Goal: Task Accomplishment & Management: Use online tool/utility

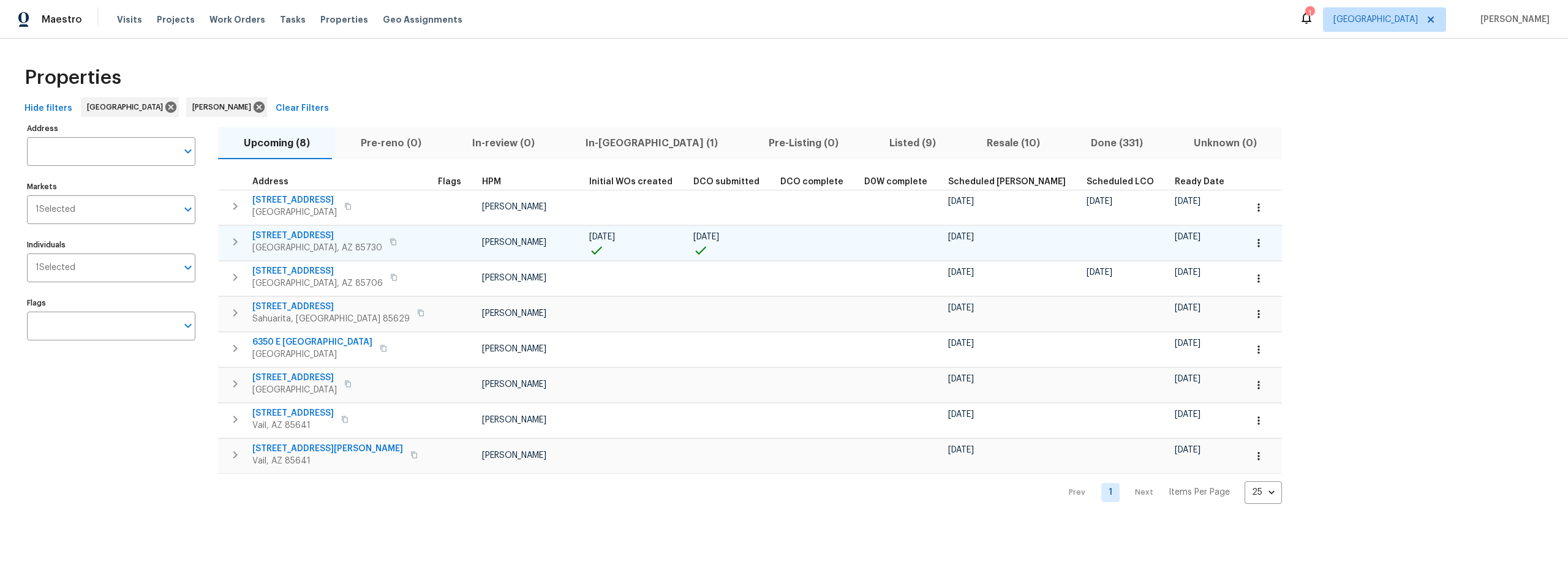
click at [1252, 243] on icon "button" at bounding box center [1258, 243] width 12 height 12
click at [1121, 353] on p "Admin: Closing" at bounding box center [1117, 353] width 60 height 13
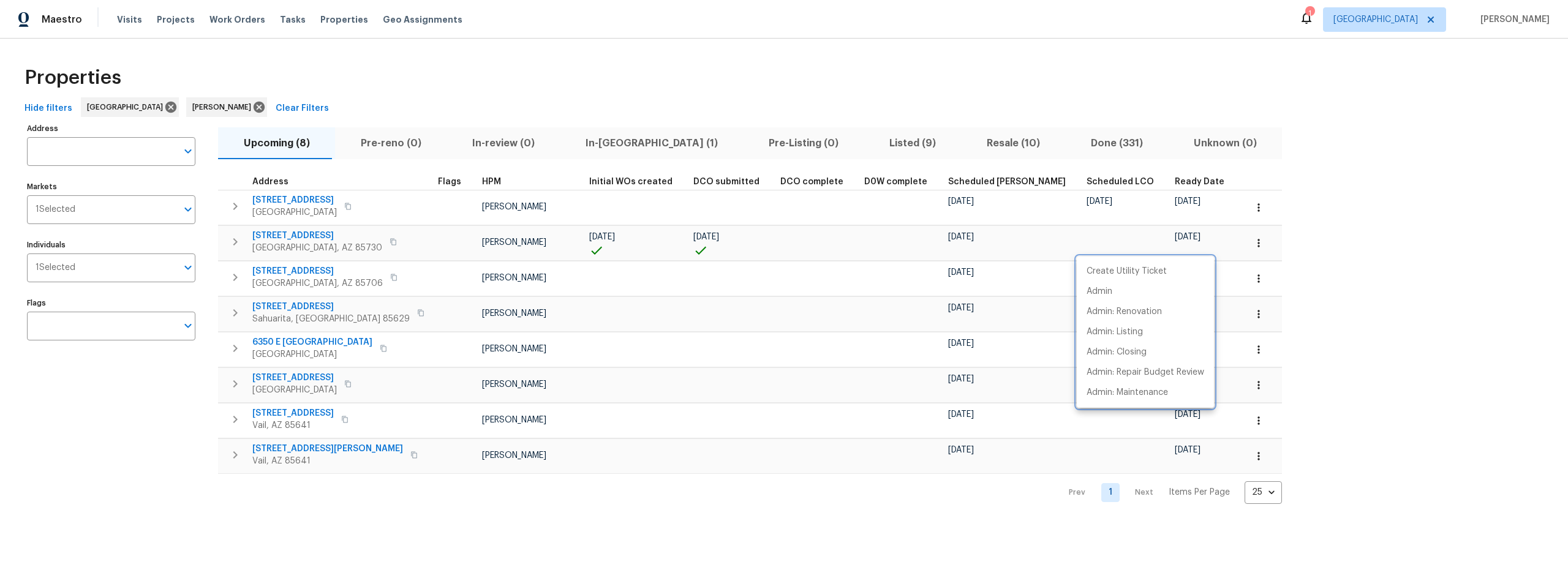
click at [583, 77] on div at bounding box center [784, 285] width 1568 height 570
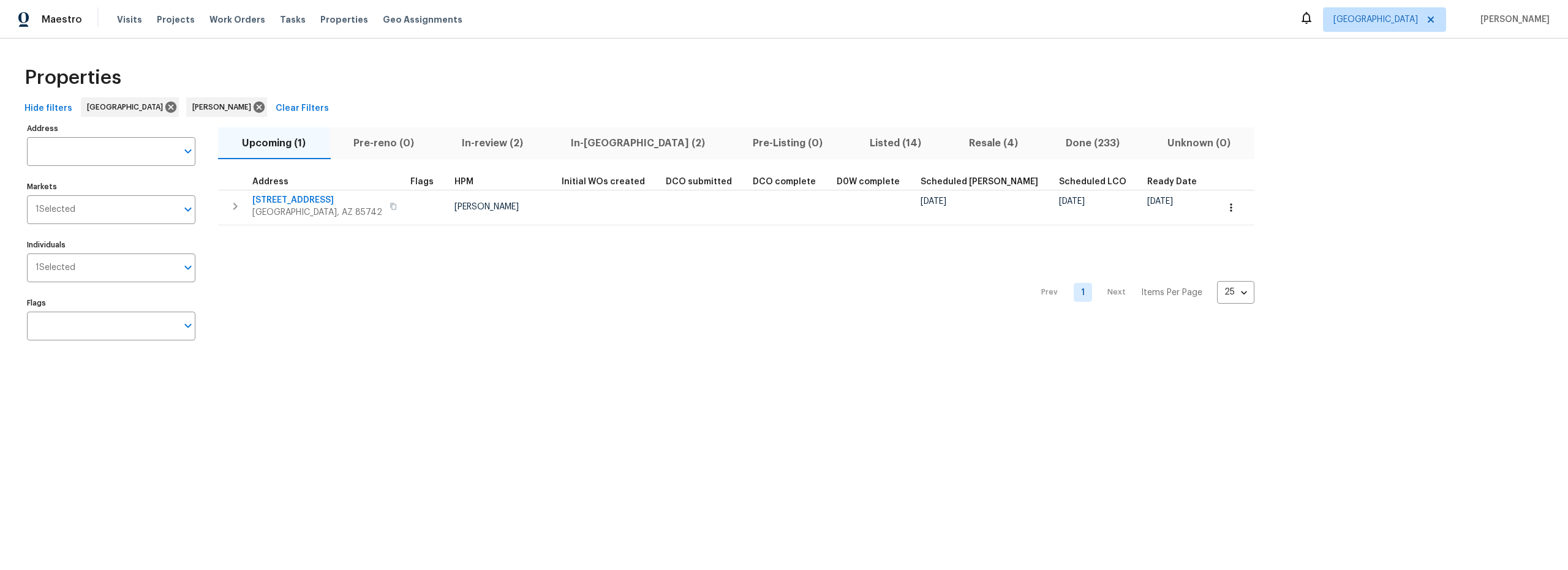
click at [495, 145] on span "In-review (2)" at bounding box center [492, 143] width 95 height 17
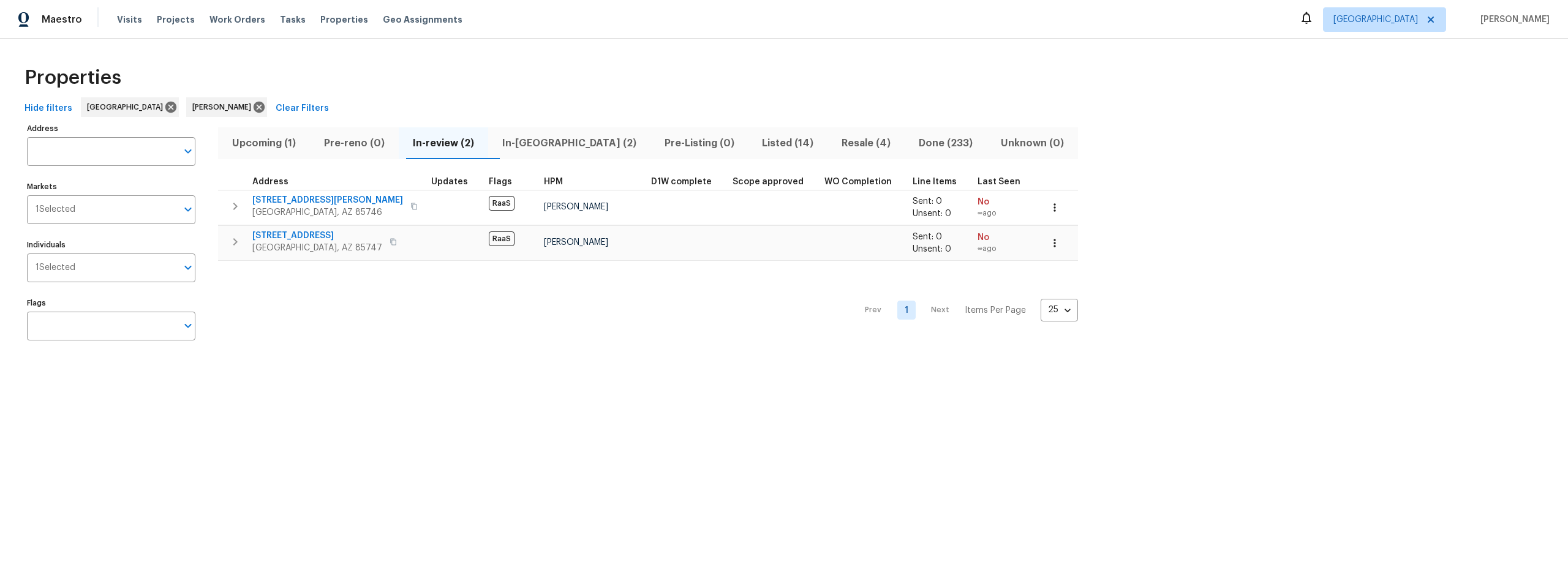
click at [545, 142] on span "In-reno (2)" at bounding box center [570, 143] width 147 height 17
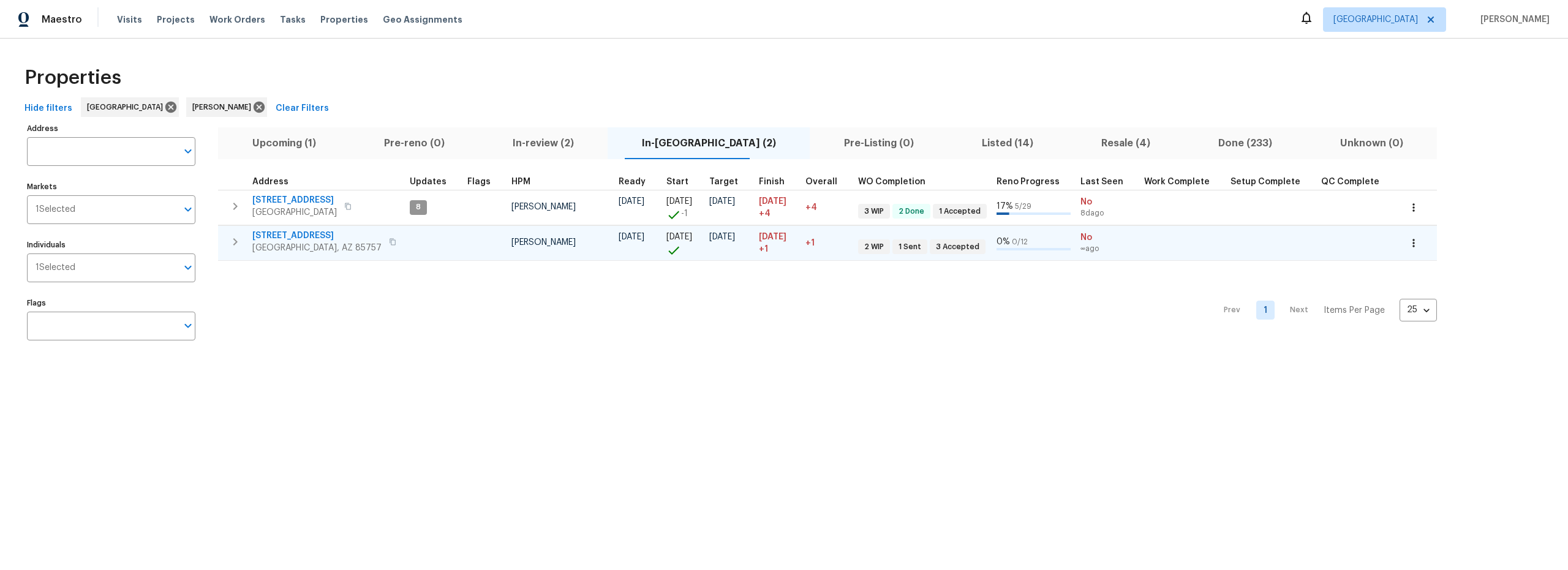
click at [293, 236] on span "7501 W Teton Rd" at bounding box center [317, 235] width 129 height 12
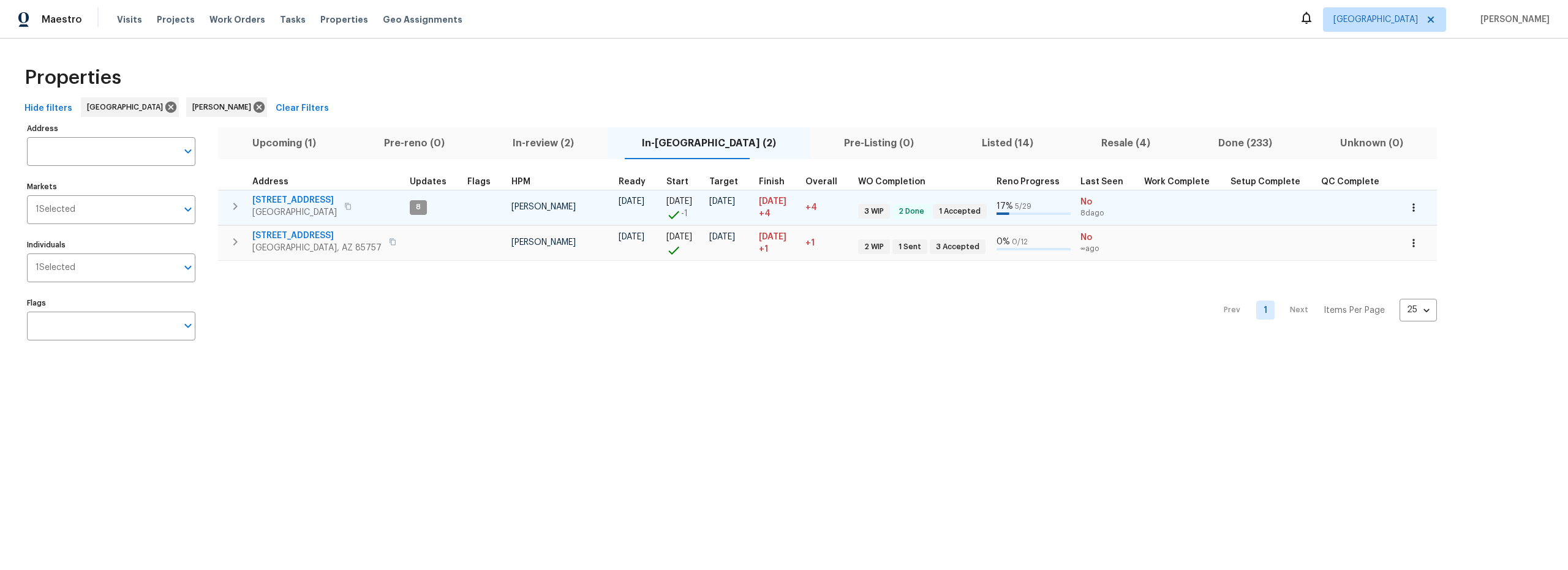
click at [307, 196] on span "1917 W Saxony Rd" at bounding box center [295, 200] width 84 height 12
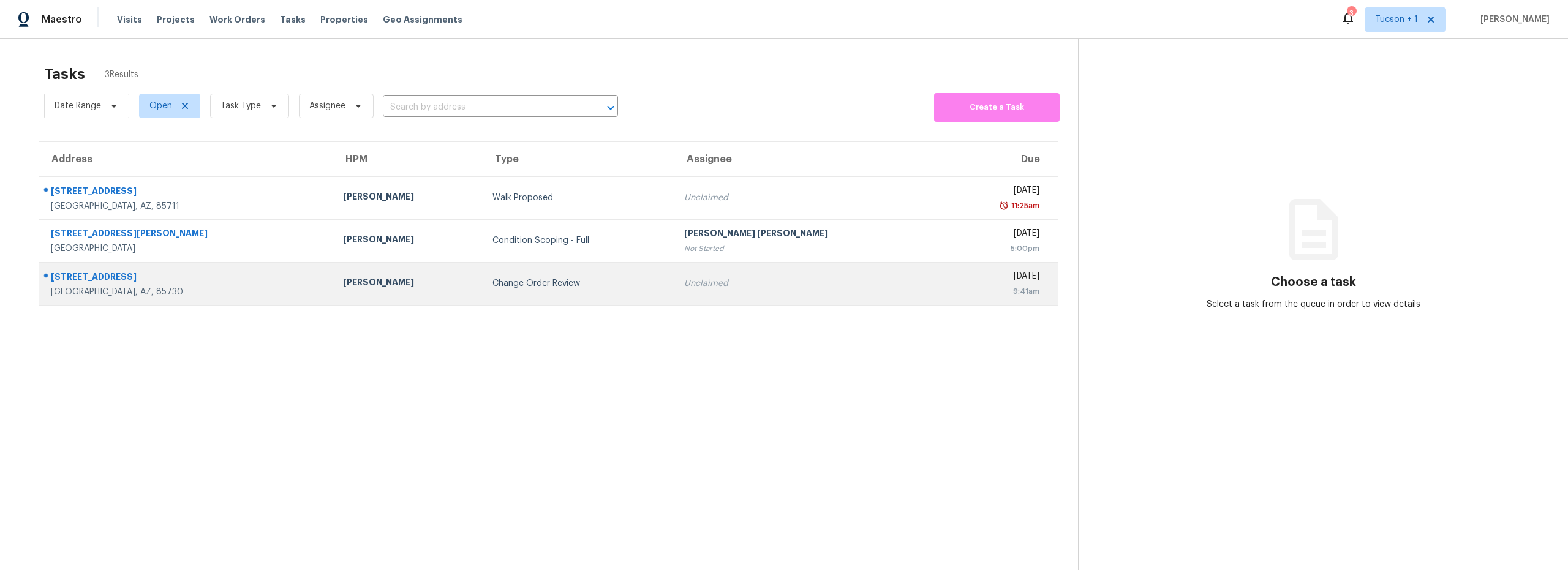
click at [608, 289] on div "Change Order Review" at bounding box center [578, 283] width 172 height 12
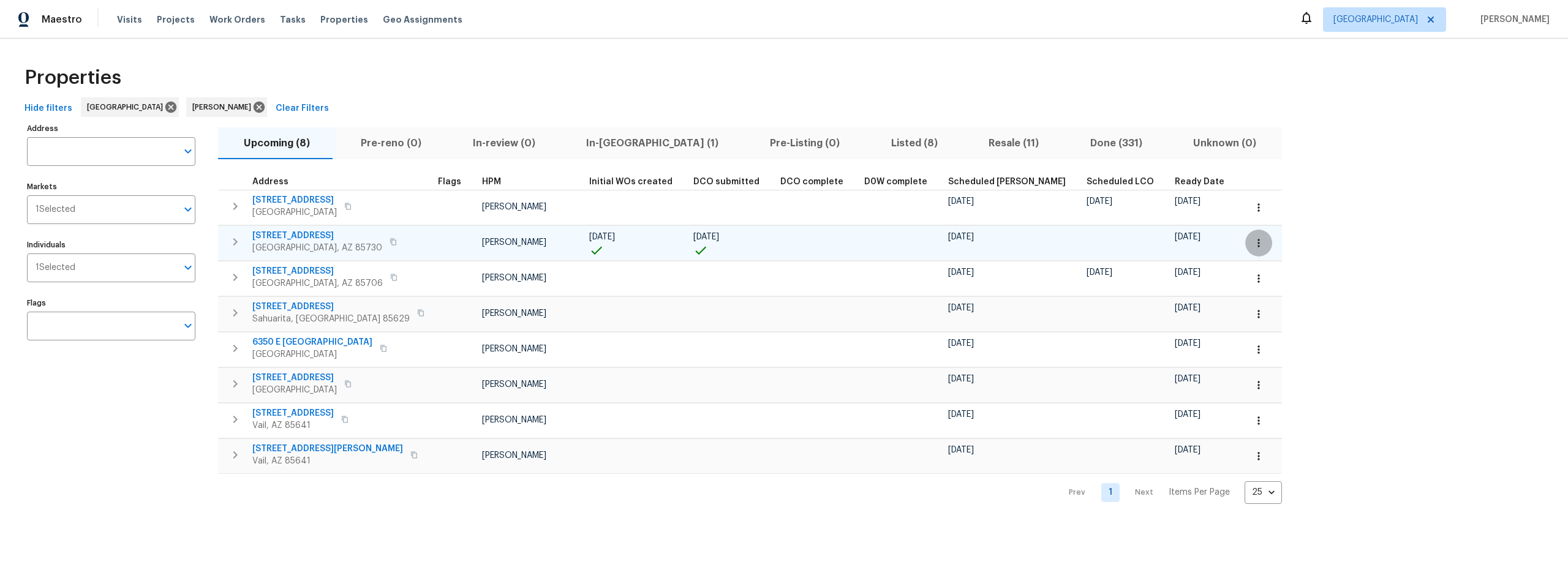
click at [1252, 246] on icon "button" at bounding box center [1258, 243] width 12 height 12
click at [1129, 355] on p "Admin: Closing" at bounding box center [1117, 353] width 60 height 13
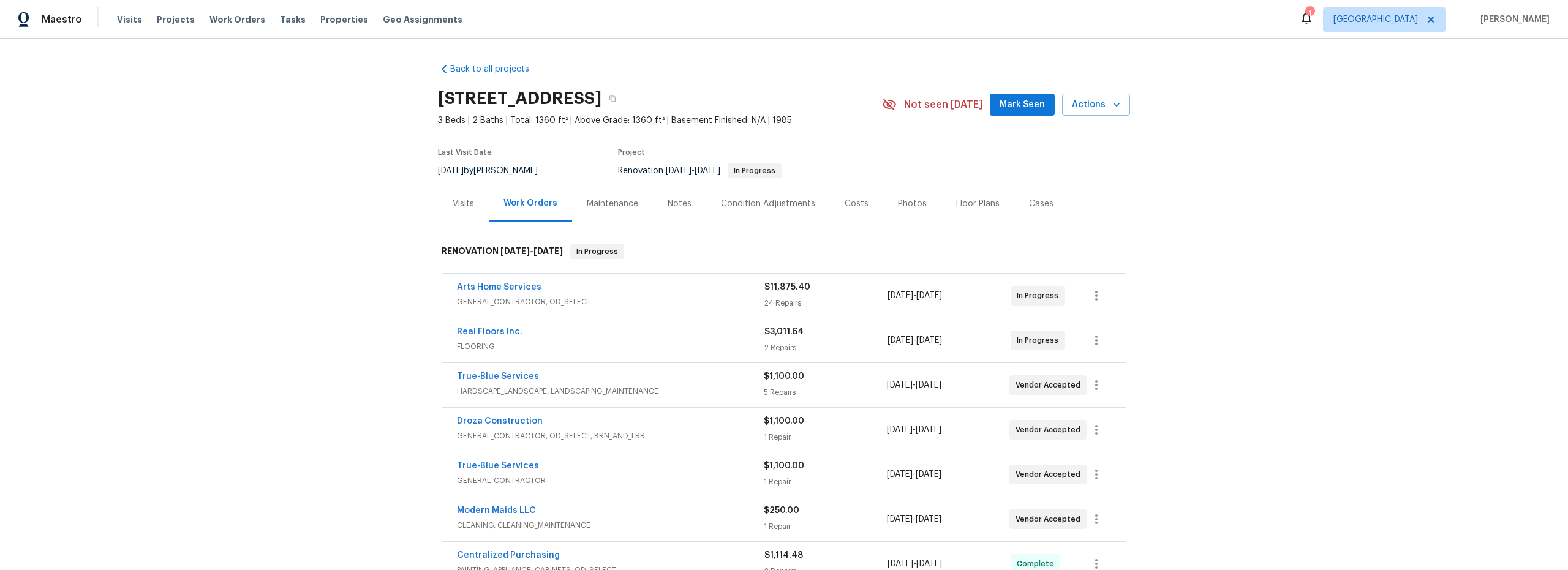
click at [653, 305] on span "GENERAL_CONTRACTOR, OD_SELECT" at bounding box center [611, 302] width 307 height 12
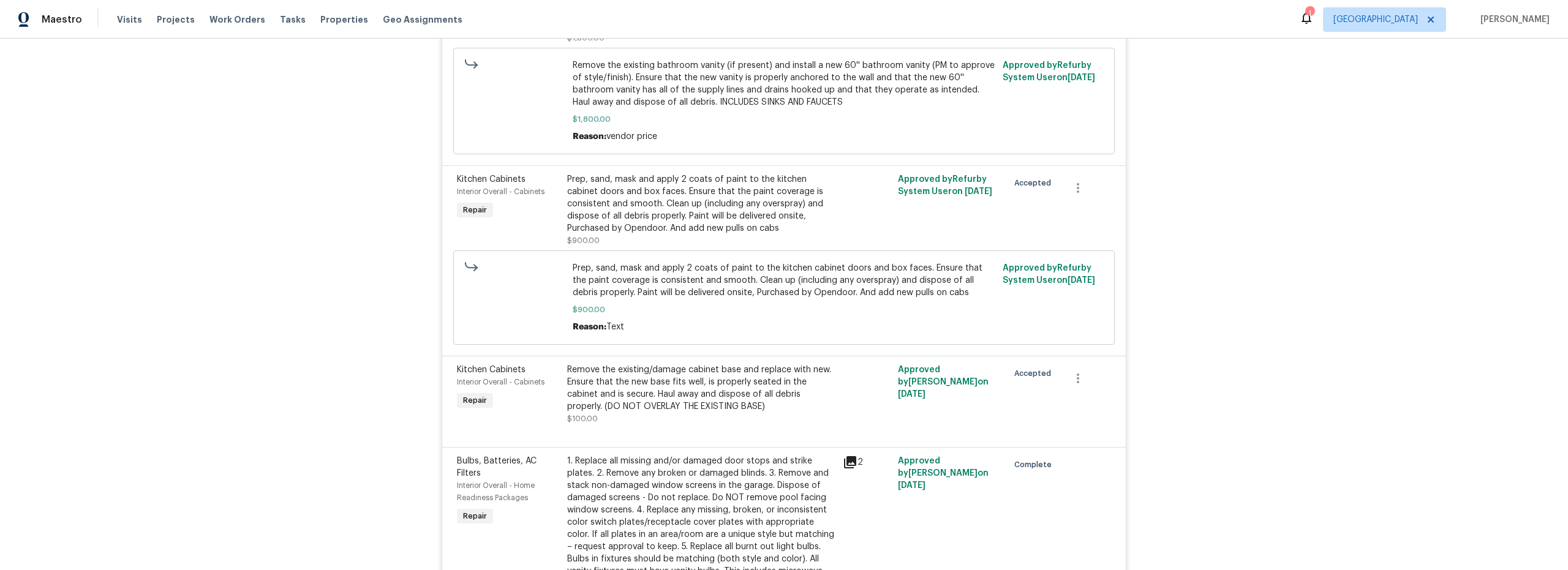
scroll to position [1393, 0]
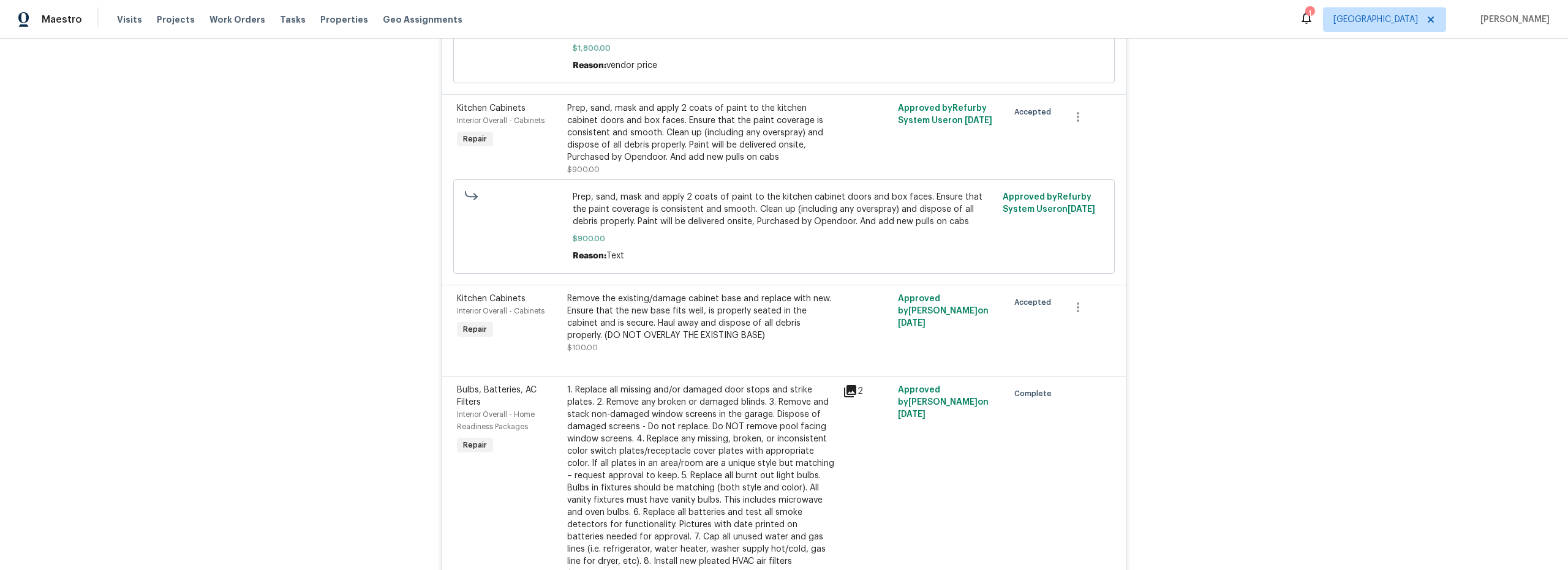
click at [684, 144] on div "Prep, sand, mask and apply 2 coats of paint to the kitchen cabinet doors and bo…" at bounding box center [701, 133] width 269 height 61
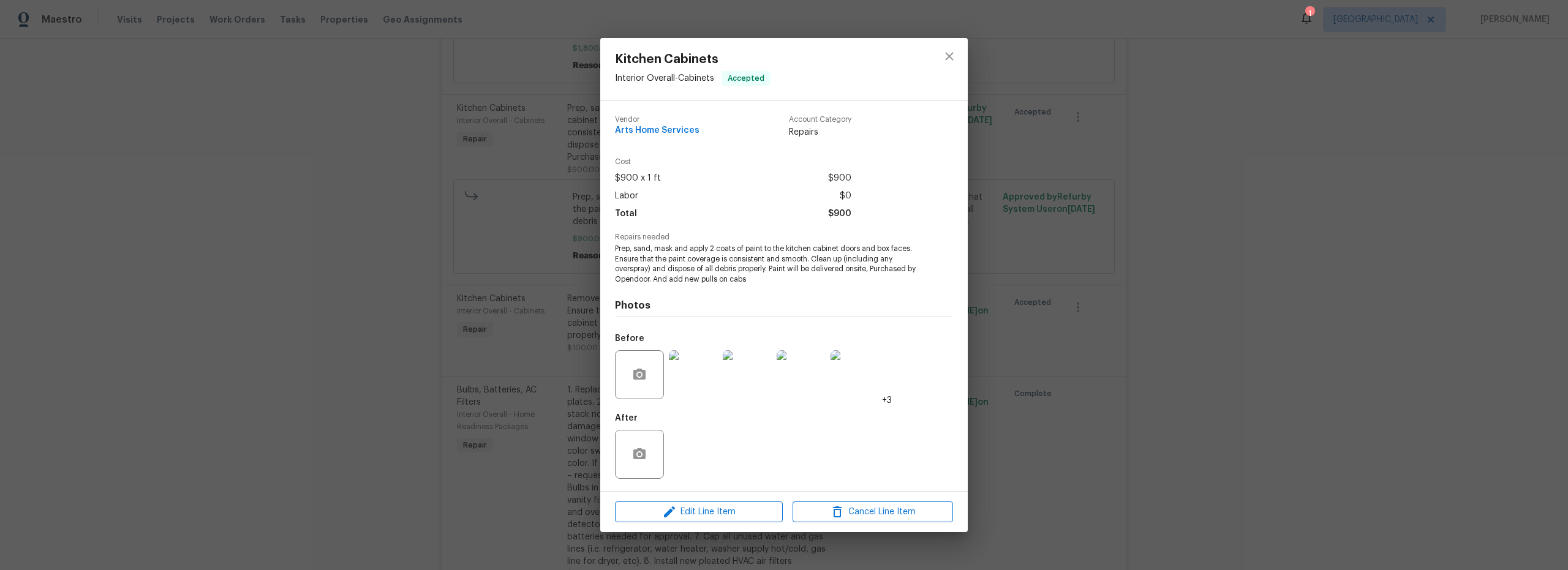
click at [693, 378] on img at bounding box center [693, 374] width 49 height 49
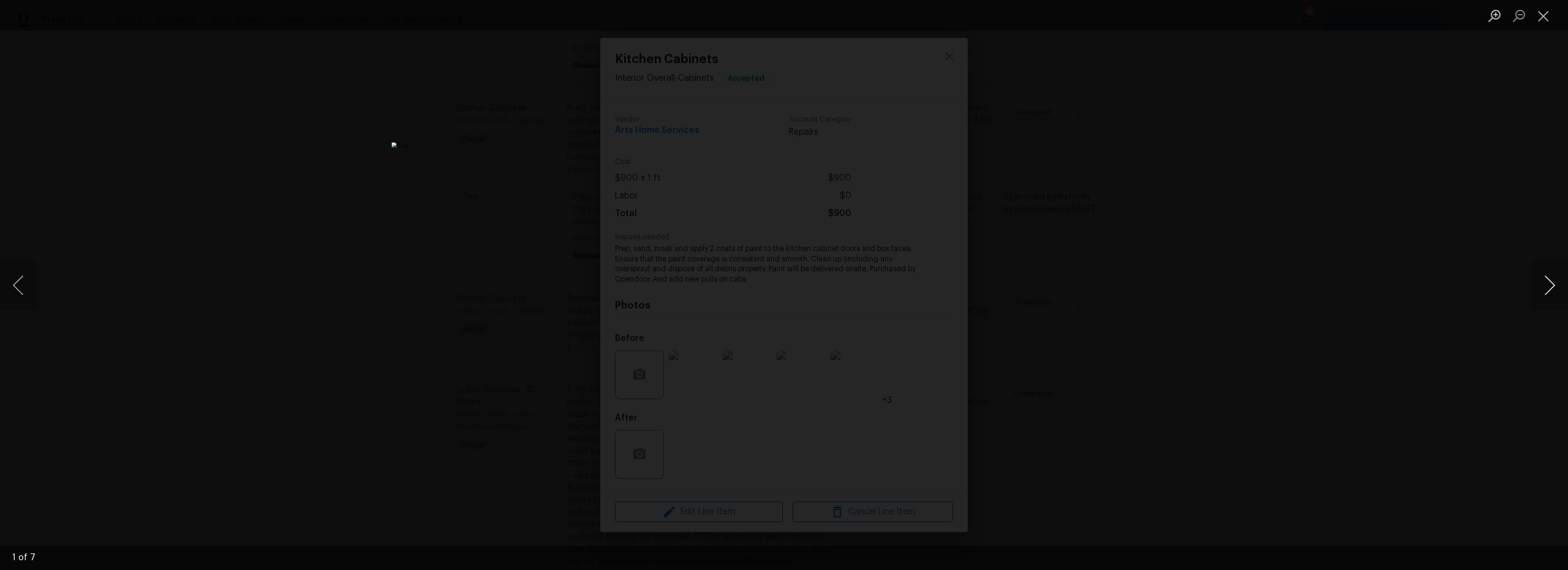
click at [1553, 289] on button "Next image" at bounding box center [1549, 285] width 36 height 49
click at [1553, 291] on button "Next image" at bounding box center [1549, 285] width 36 height 49
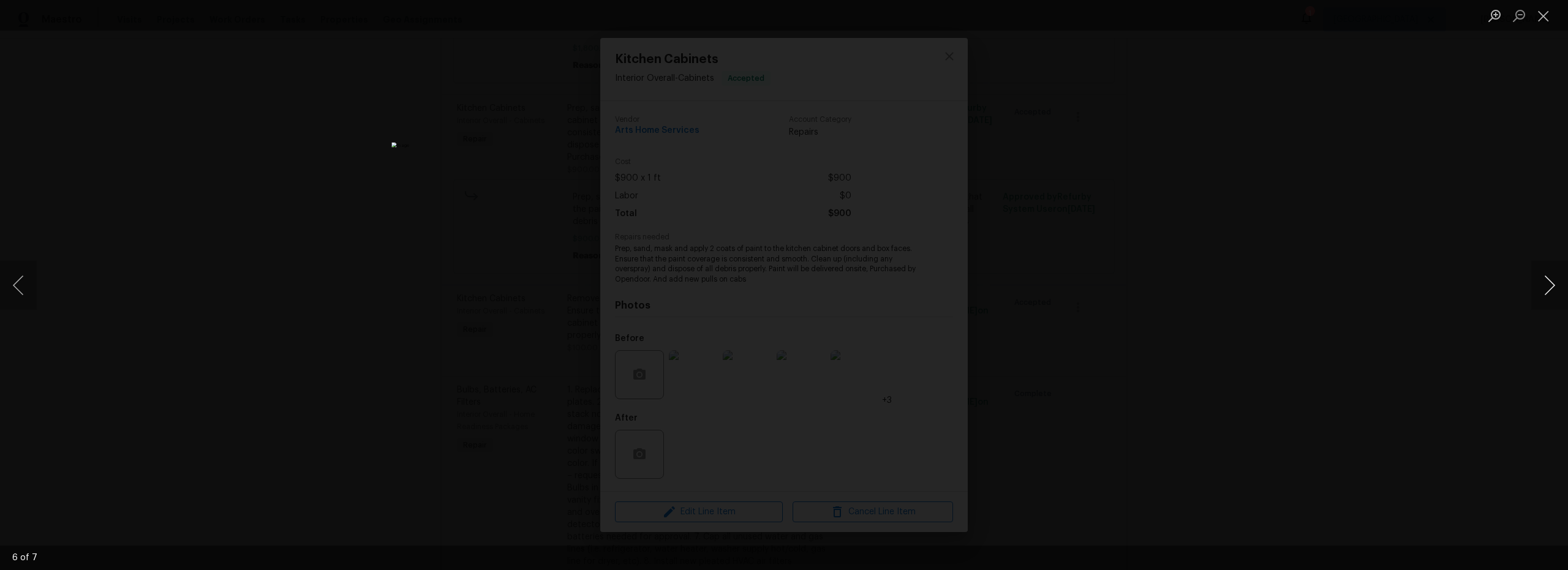
click at [1553, 291] on button "Next image" at bounding box center [1549, 285] width 36 height 49
click at [1548, 20] on button "Close lightbox" at bounding box center [1544, 15] width 24 height 22
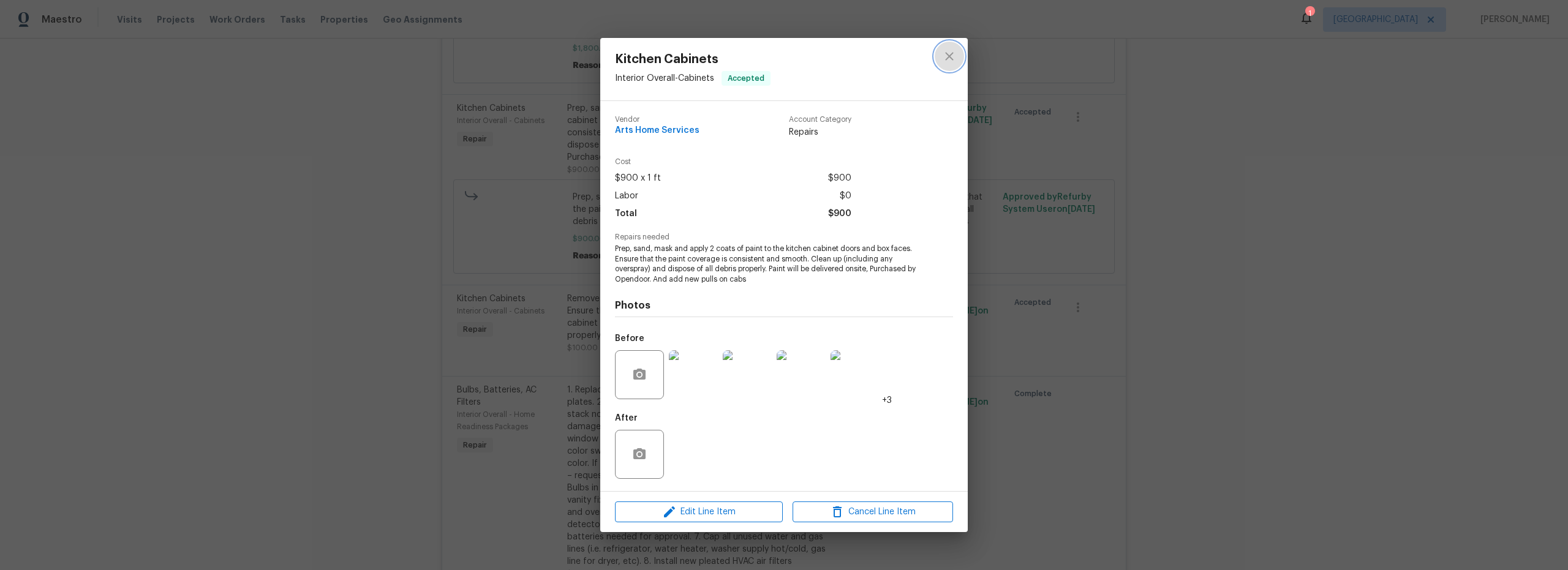
drag, startPoint x: 946, startPoint y: 54, endPoint x: 974, endPoint y: 146, distance: 96.2
click at [947, 56] on icon "close" at bounding box center [950, 57] width 15 height 15
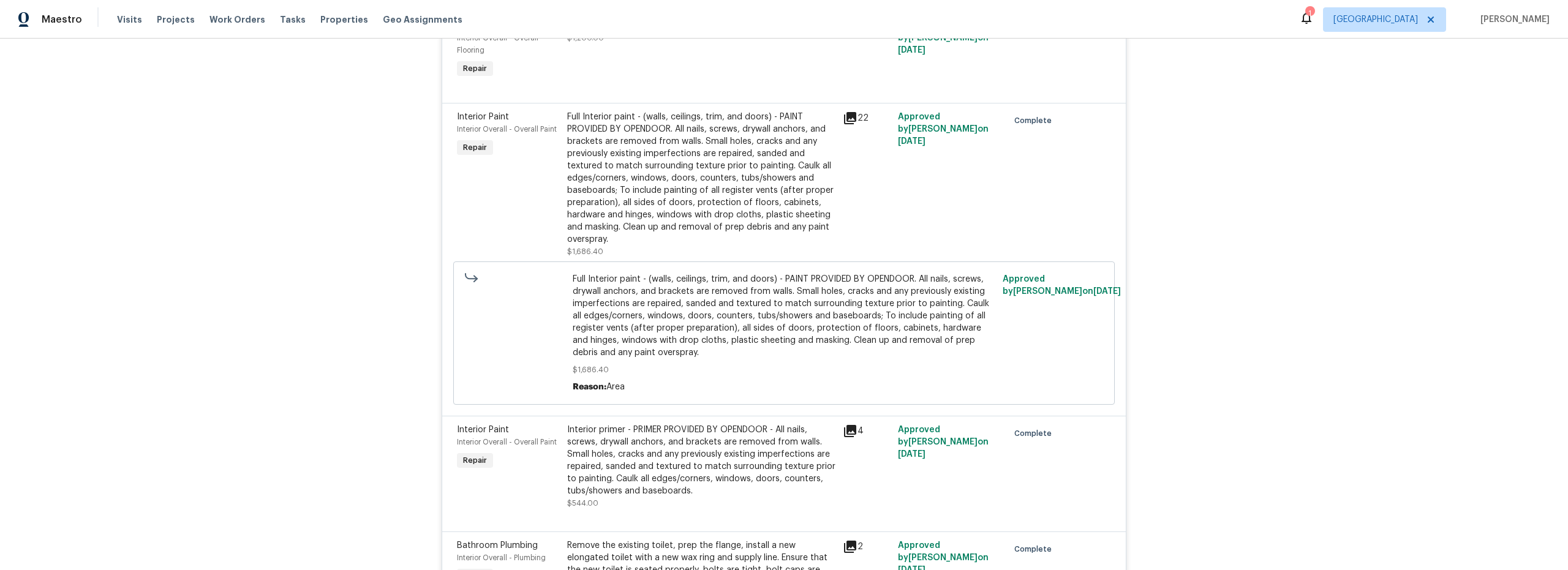
scroll to position [2611, 0]
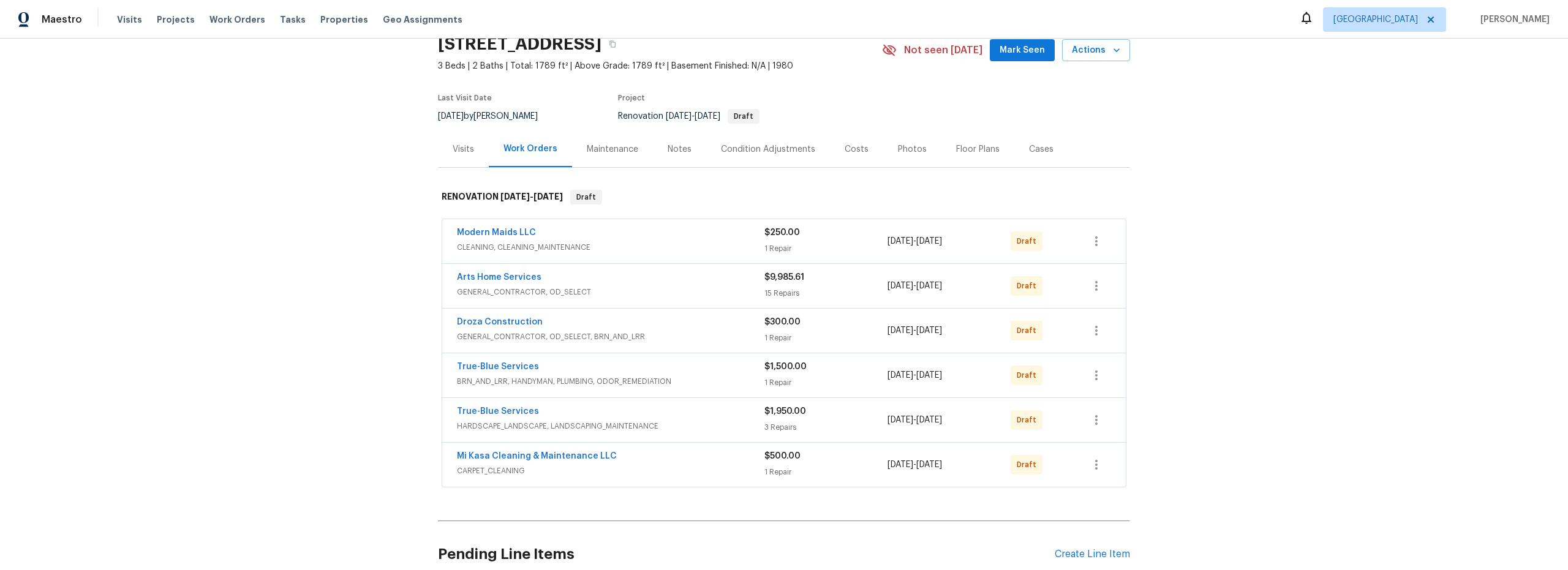
scroll to position [53, 0]
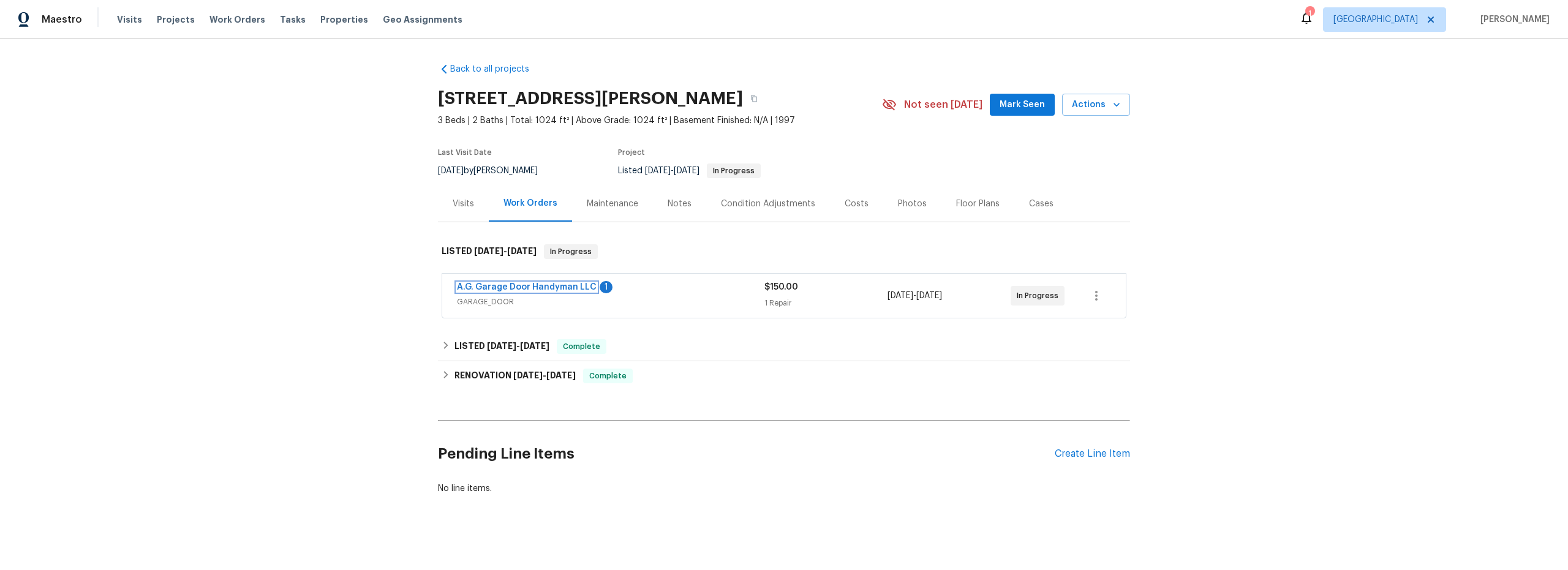
click at [578, 291] on link "A.G. Garage Door Handyman LLC" at bounding box center [527, 287] width 140 height 9
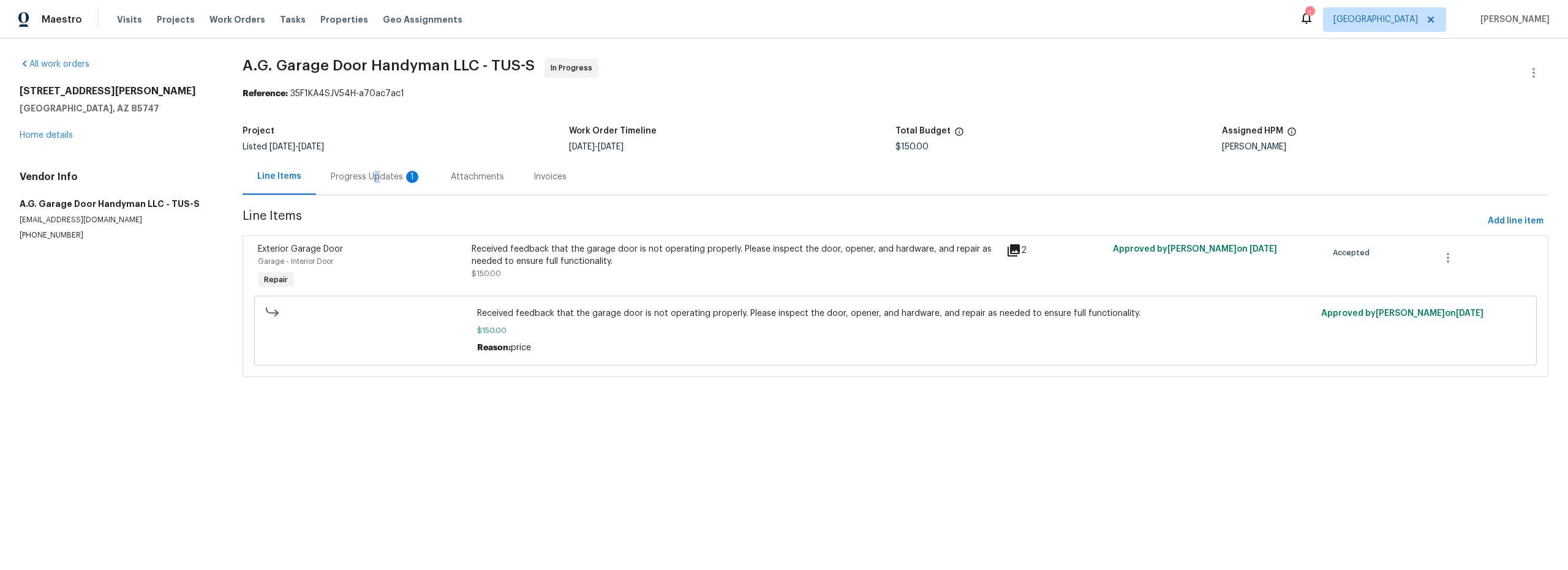
drag, startPoint x: 375, startPoint y: 174, endPoint x: 381, endPoint y: 184, distance: 11.7
click at [375, 174] on div "Progress Updates 1" at bounding box center [376, 176] width 91 height 12
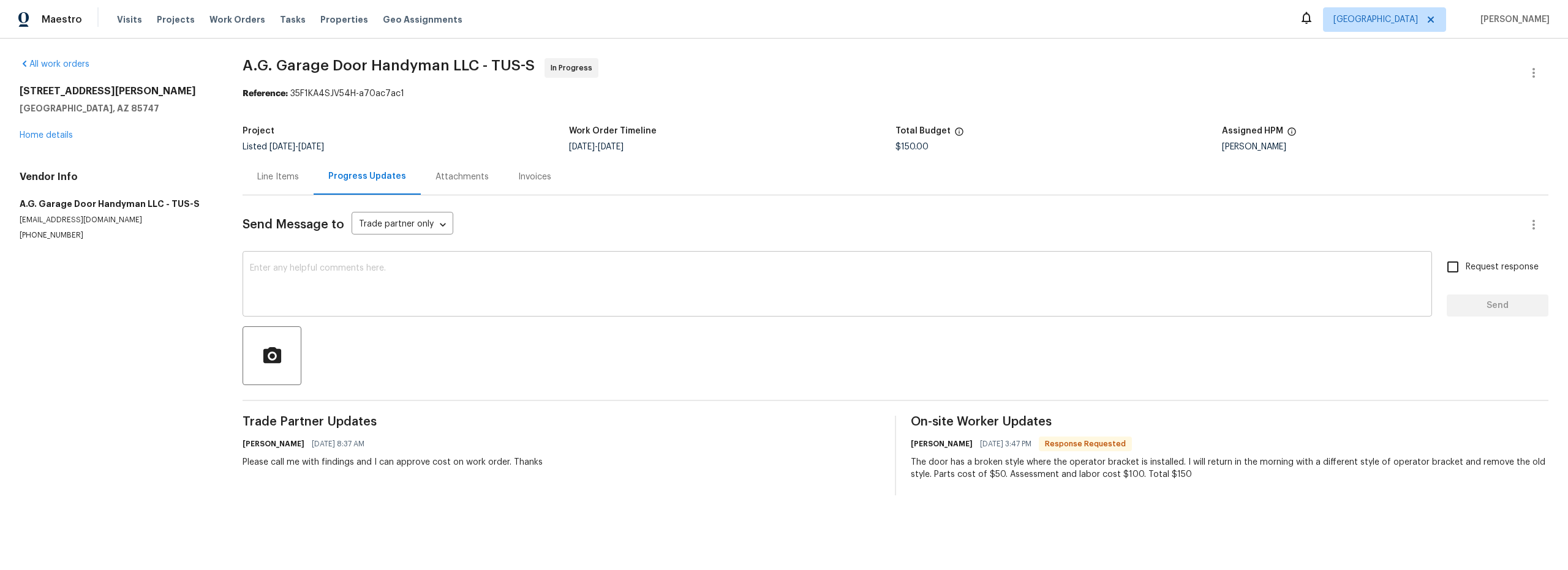
click at [1218, 290] on textarea at bounding box center [837, 285] width 1175 height 43
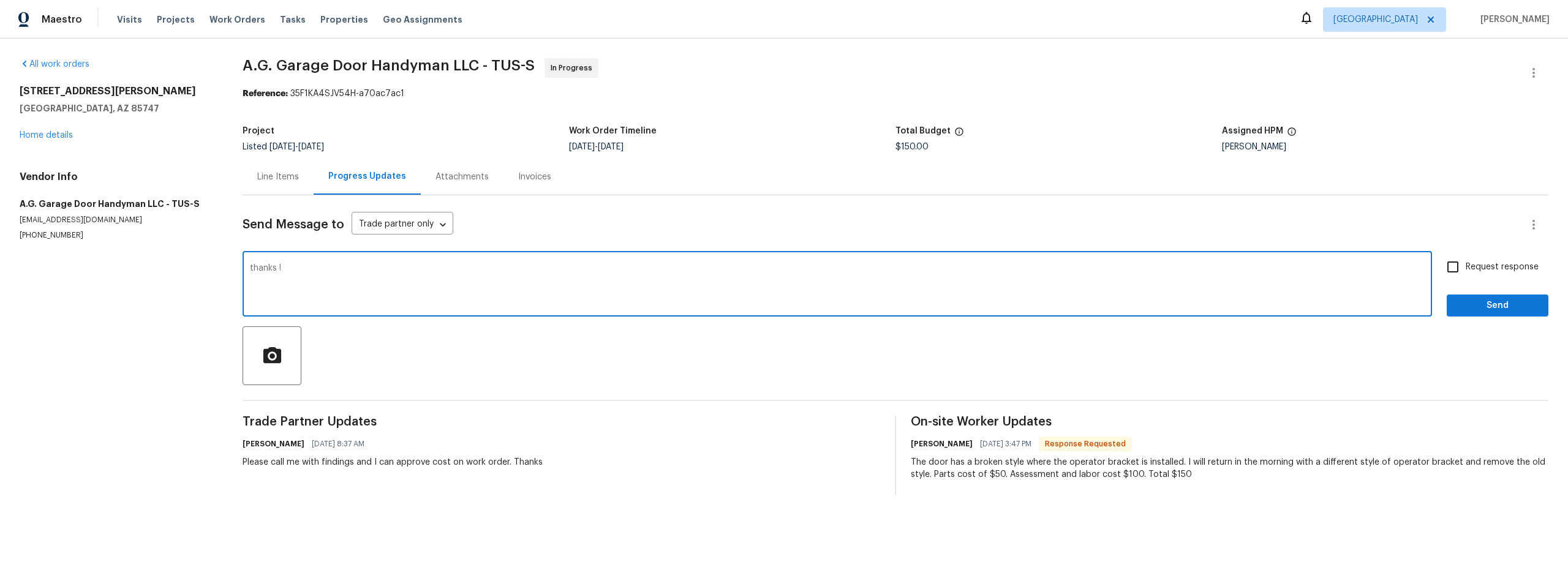
type textarea "thanks !"
drag, startPoint x: 1444, startPoint y: 269, endPoint x: 1470, endPoint y: 305, distance: 44.4
click at [1444, 270] on input "Request response" at bounding box center [1453, 267] width 26 height 26
checkbox input "true"
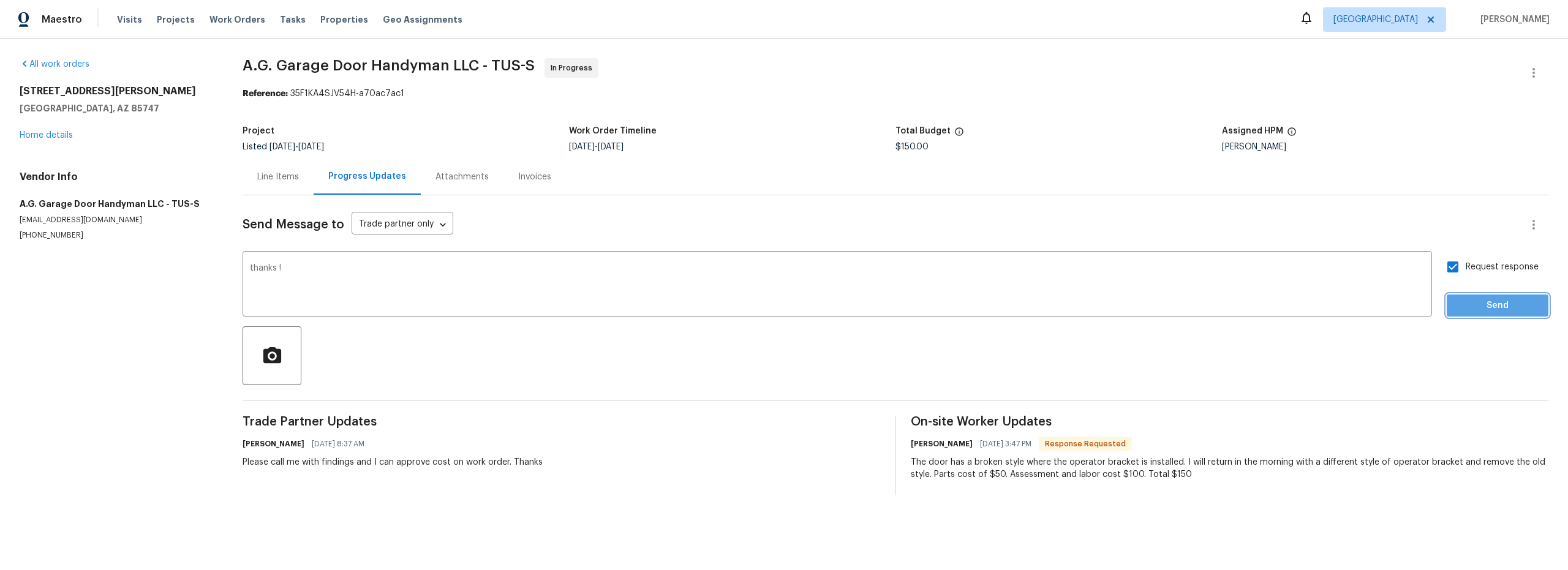
click at [1478, 310] on span "Send" at bounding box center [1498, 306] width 82 height 15
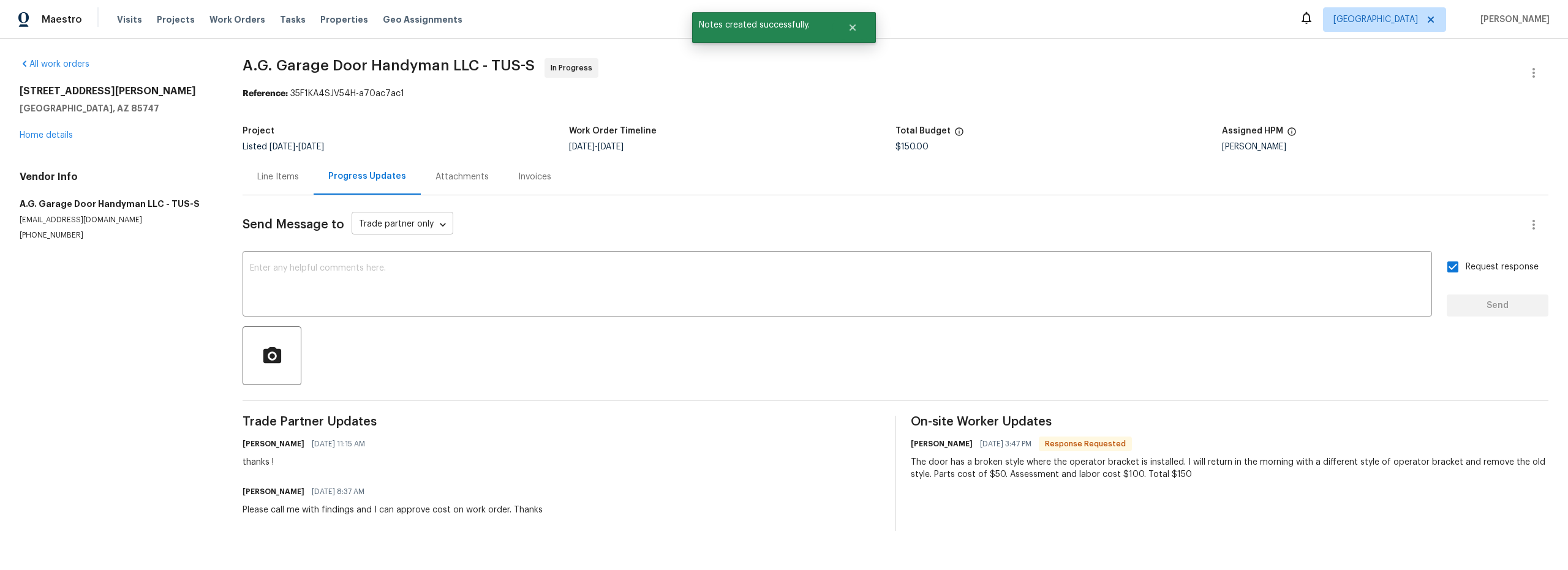
click at [435, 222] on body "Maestro Visits Projects Work Orders Tasks Properties Geo Assignments Tucson Ste…" at bounding box center [784, 275] width 1568 height 551
click at [428, 243] on li "Trade partner and on site worker" at bounding box center [426, 246] width 153 height 20
type input "Trade Partner and On-Site Worker"
drag, startPoint x: 453, startPoint y: 278, endPoint x: 470, endPoint y: 283, distance: 17.7
click at [453, 278] on textarea at bounding box center [837, 285] width 1175 height 43
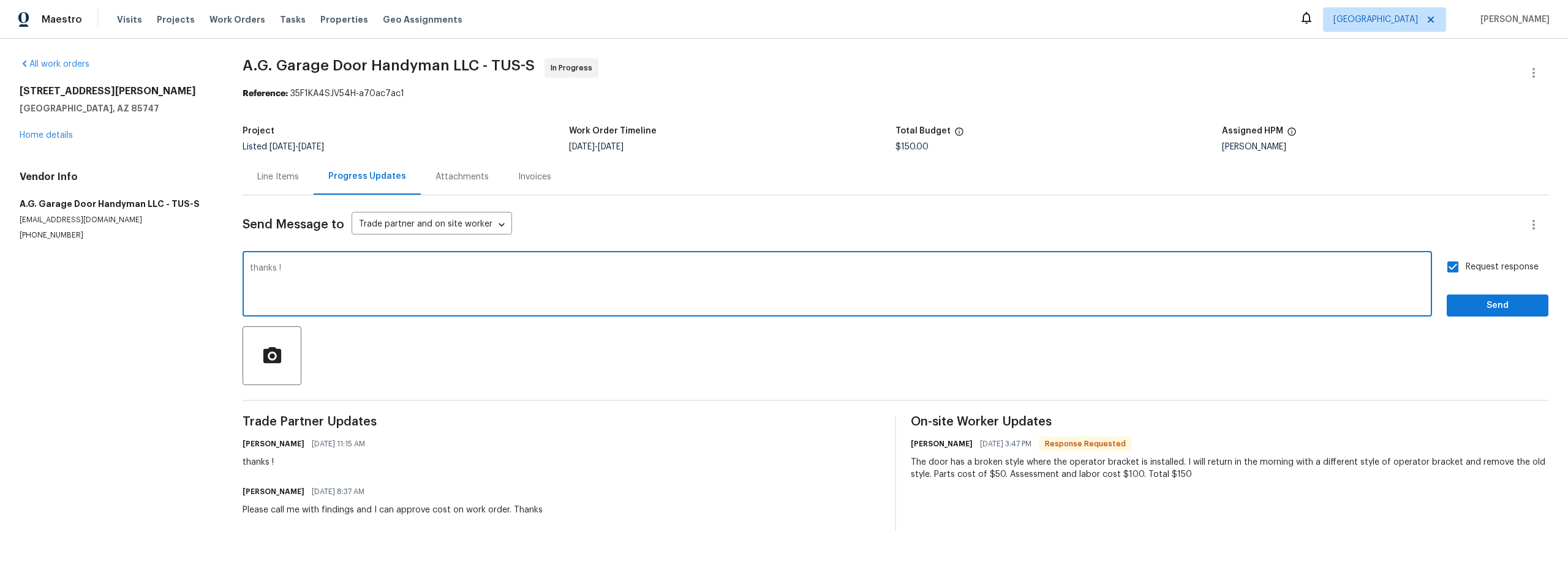
type textarea "thanks !"
click at [1482, 314] on button "Send" at bounding box center [1498, 306] width 102 height 23
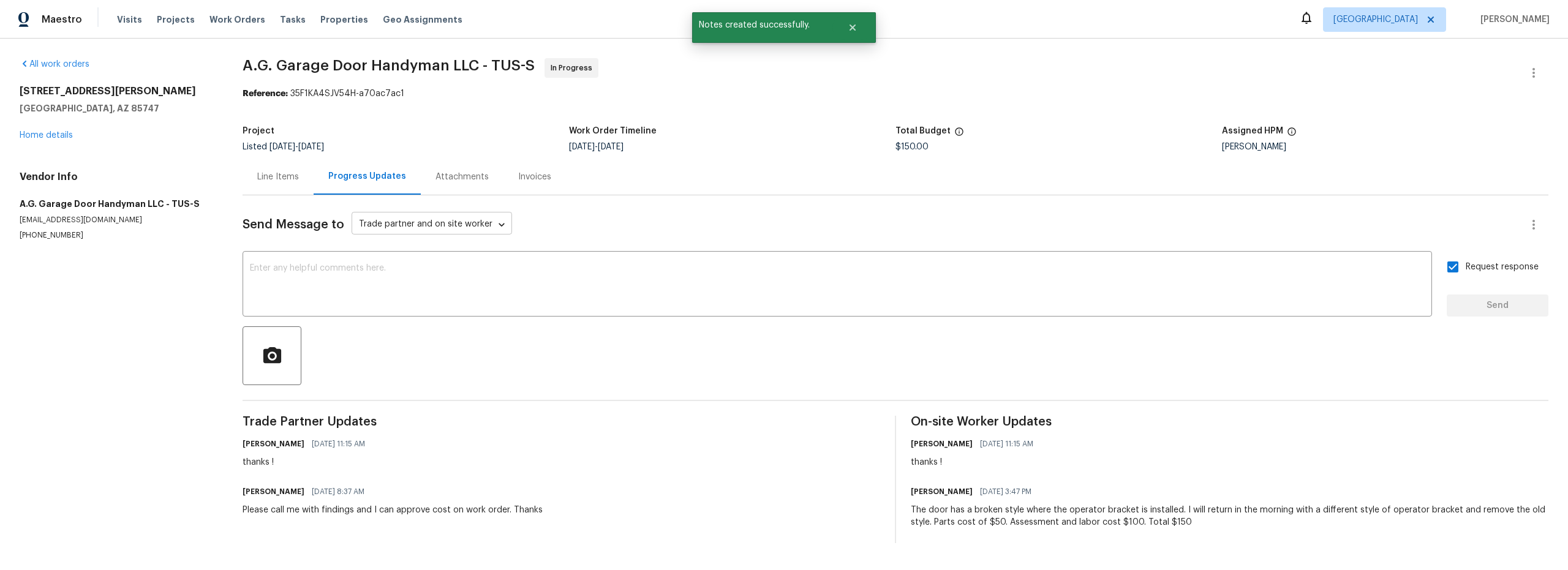
click at [468, 230] on body "Maestro Visits Projects Work Orders Tasks Properties Geo Assignments Tucson Ste…" at bounding box center [784, 281] width 1568 height 563
click at [527, 284] on div at bounding box center [784, 285] width 1568 height 570
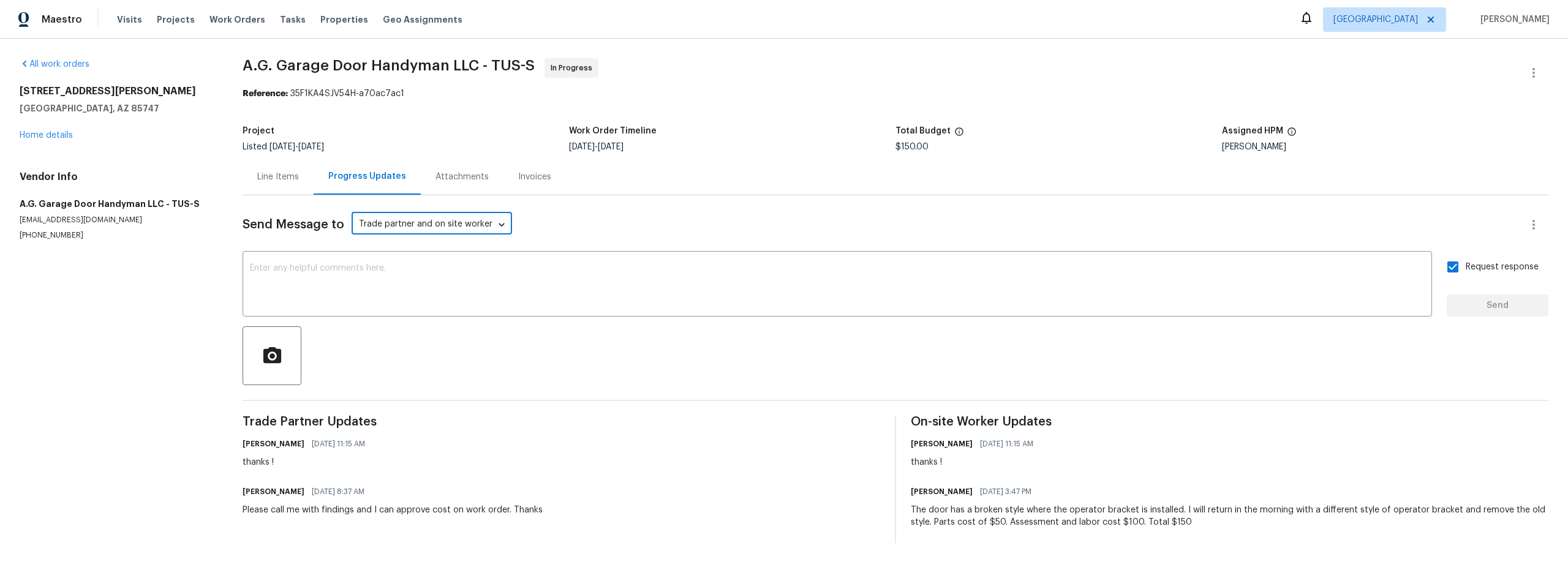
drag, startPoint x: 256, startPoint y: 175, endPoint x: 277, endPoint y: 187, distance: 24.2
click at [258, 175] on div "Line Items" at bounding box center [278, 176] width 71 height 36
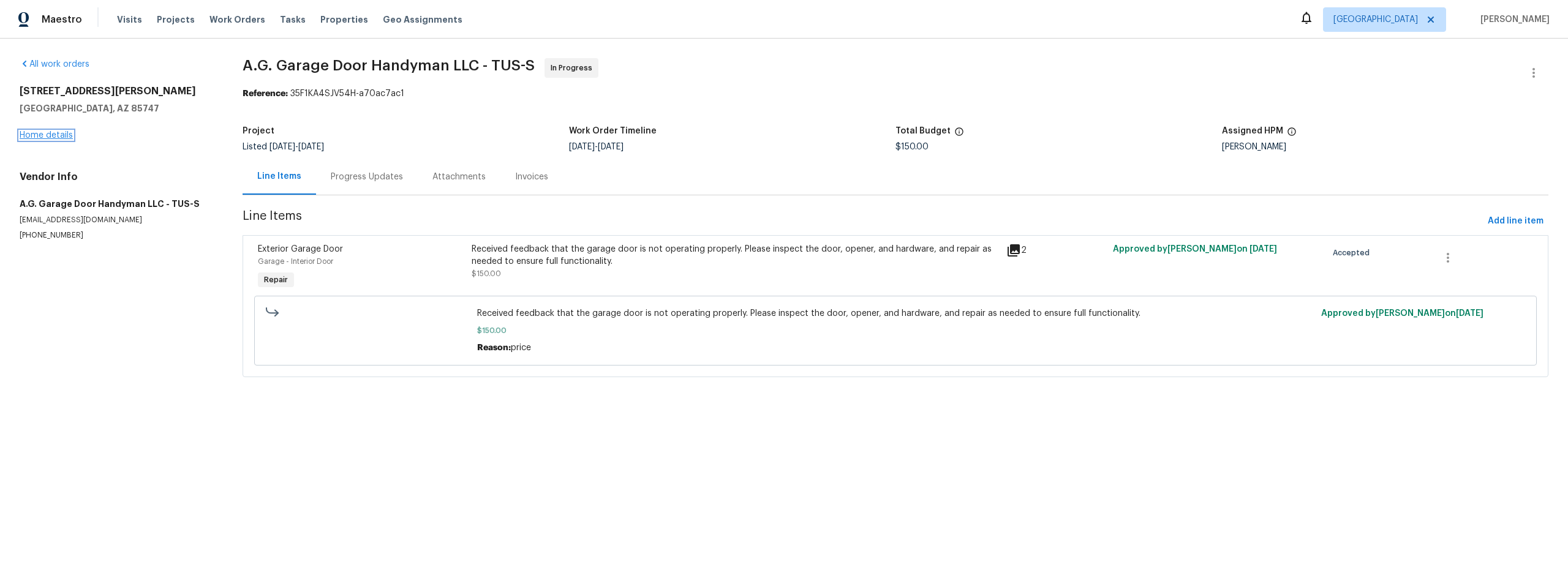
click at [61, 137] on link "Home details" at bounding box center [46, 135] width 53 height 9
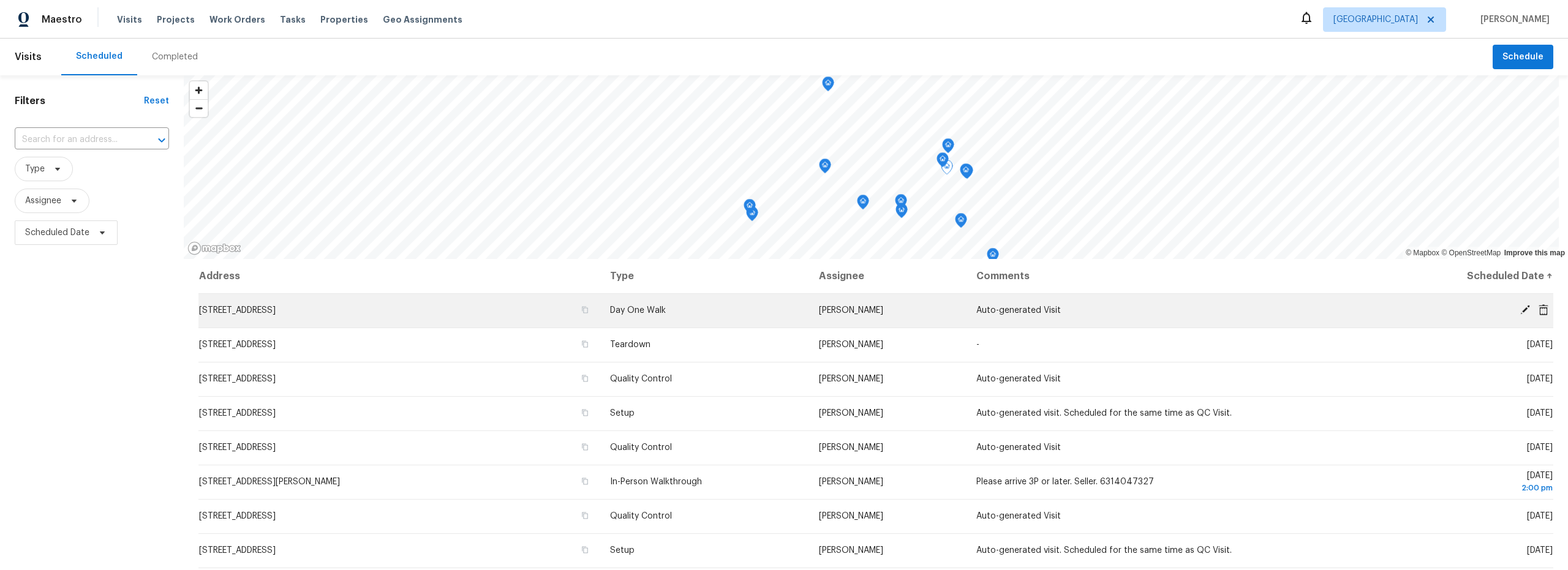
click at [1505, 315] on div at bounding box center [1468, 310] width 170 height 13
click at [1520, 311] on icon at bounding box center [1525, 310] width 10 height 10
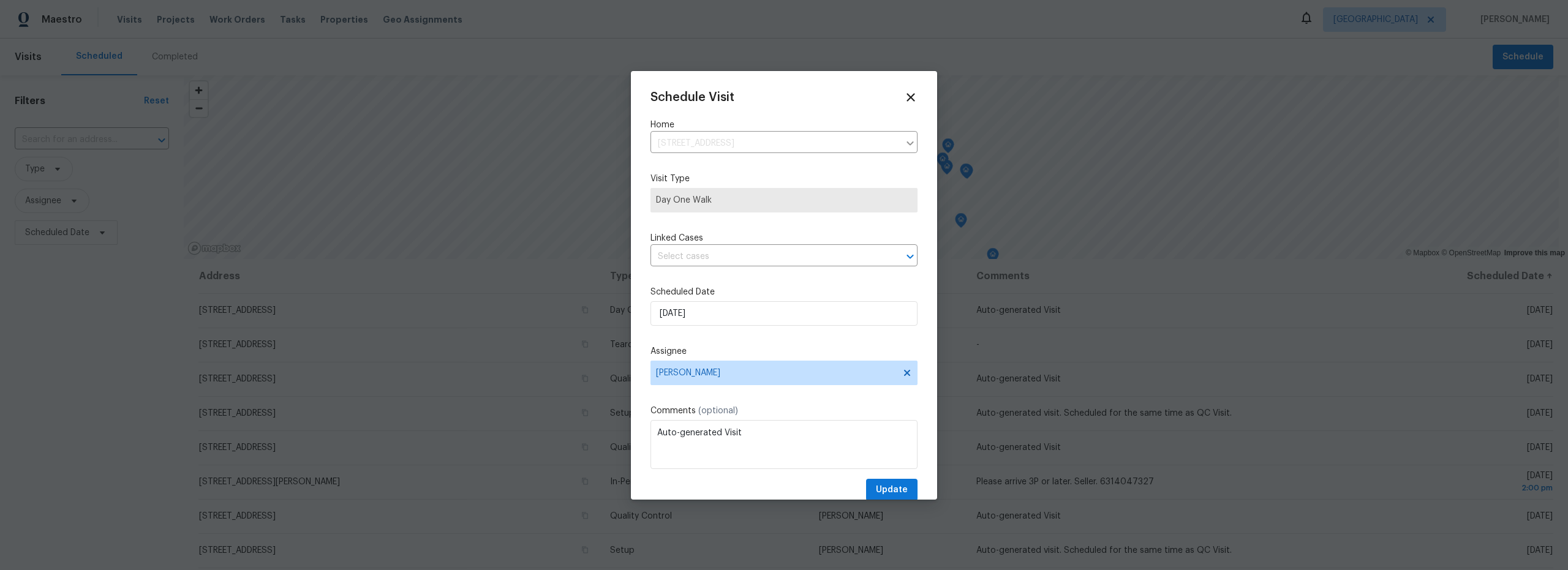
click at [705, 277] on div "Schedule Visit Home [STREET_ADDRESS] ​ Visit Type Day One Walk Linked Cases ​ S…" at bounding box center [784, 296] width 267 height 411
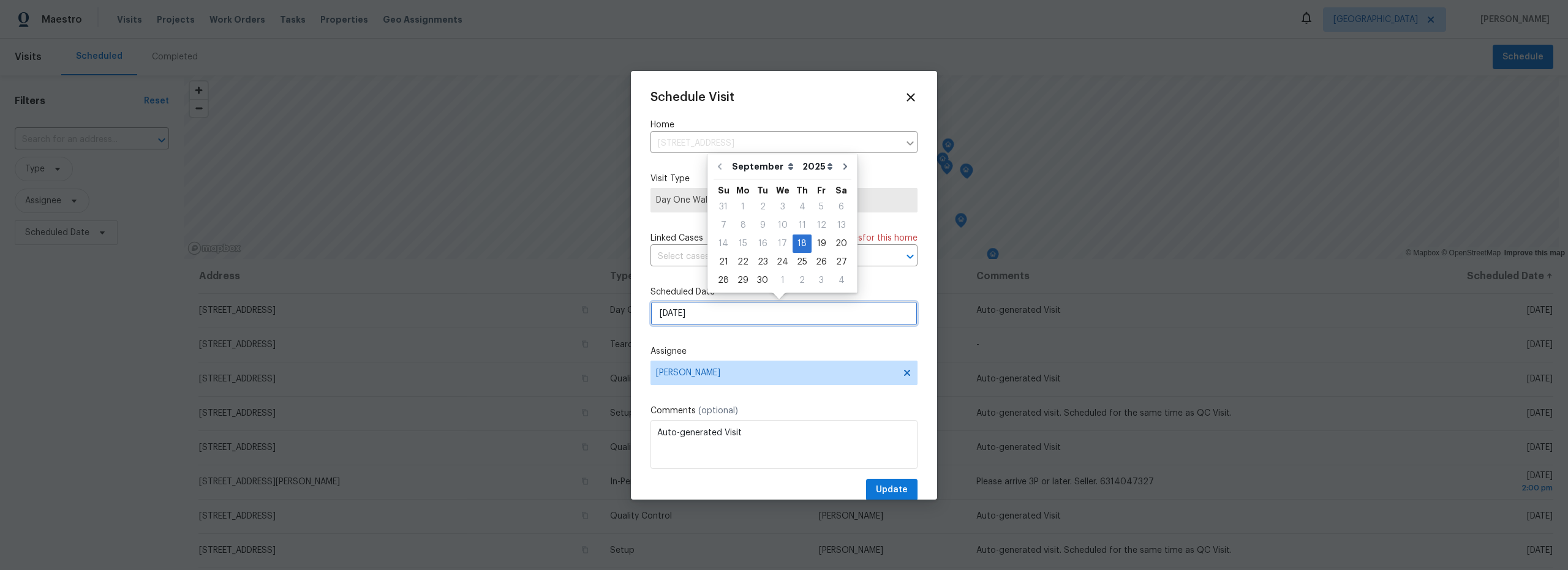
click at [715, 315] on input "9/18/2025" at bounding box center [784, 314] width 267 height 24
click at [815, 243] on div "19" at bounding box center [821, 243] width 19 height 17
type input "[DATE]"
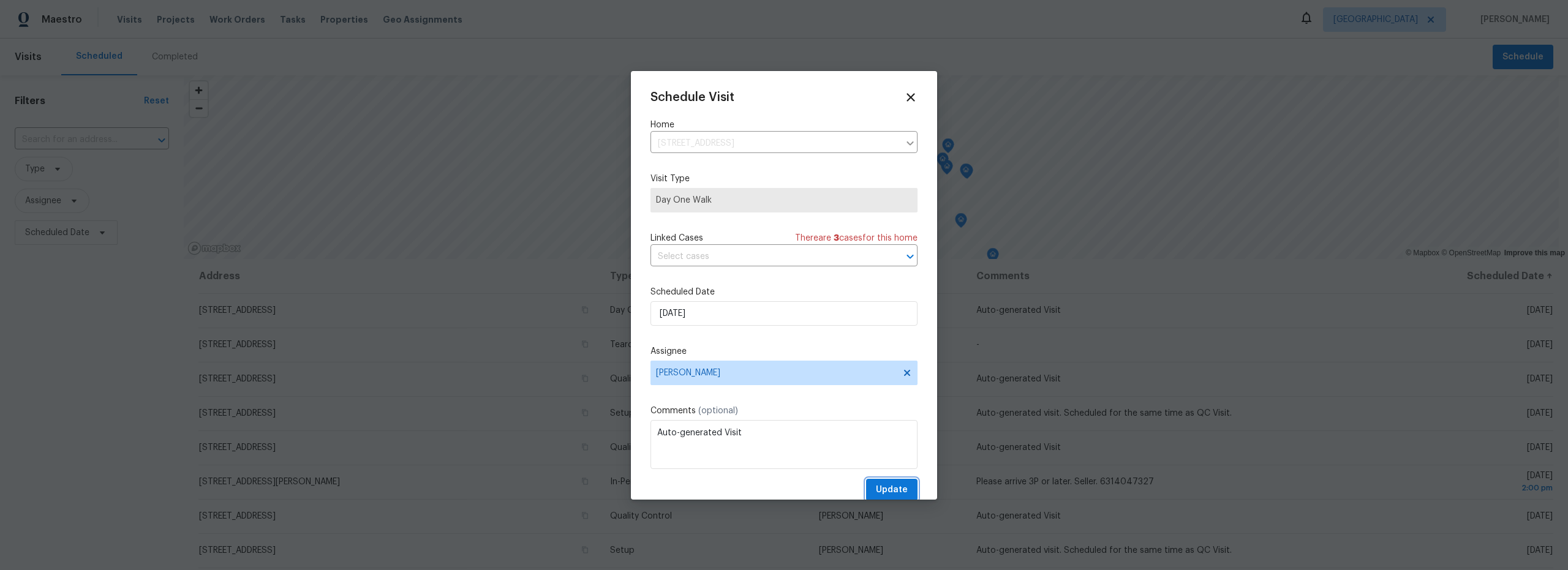
click at [883, 487] on span "Update" at bounding box center [892, 490] width 32 height 15
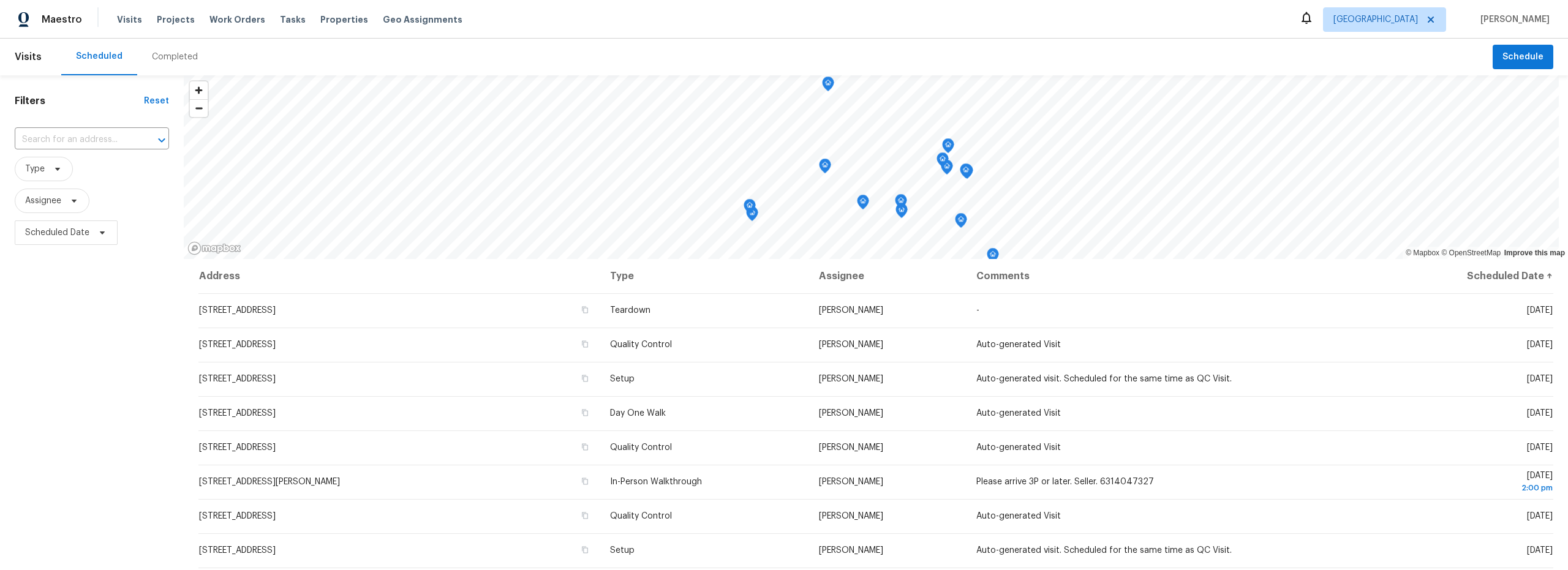
click at [176, 61] on div "Completed" at bounding box center [175, 57] width 46 height 12
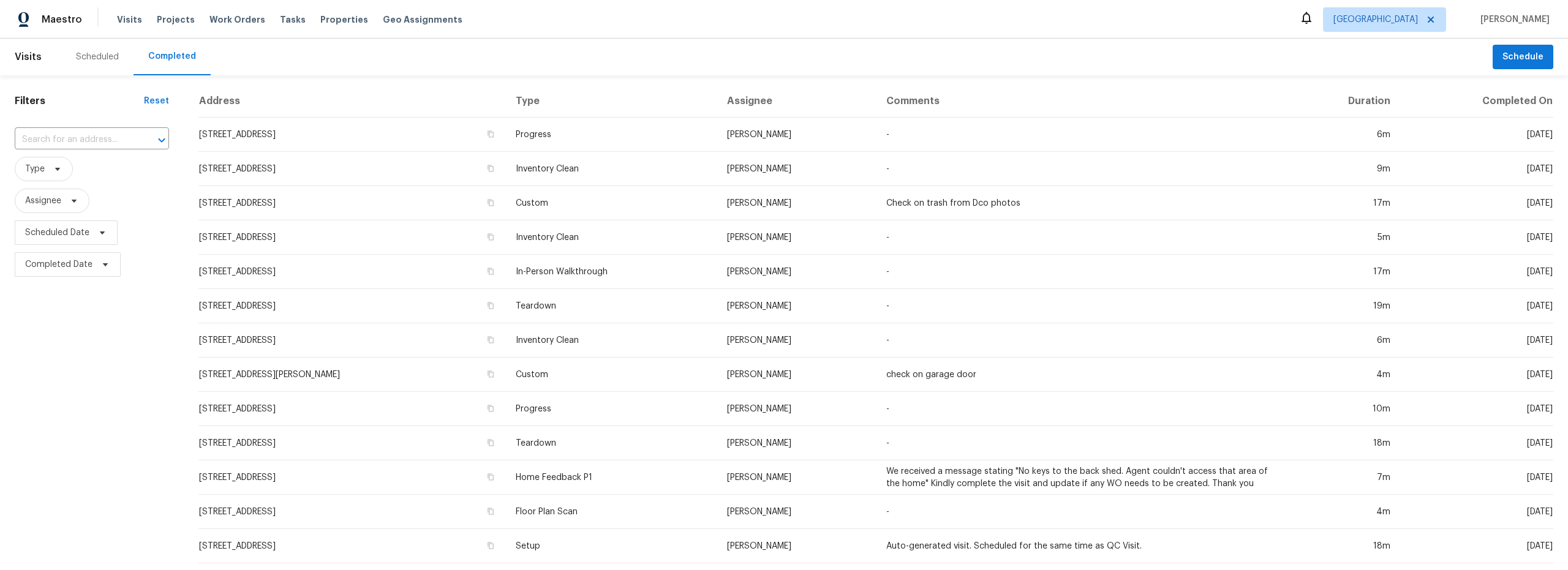
click at [485, 61] on div "Scheduled Completed" at bounding box center [778, 57] width 1432 height 36
click at [102, 53] on div "Scheduled" at bounding box center [97, 57] width 43 height 12
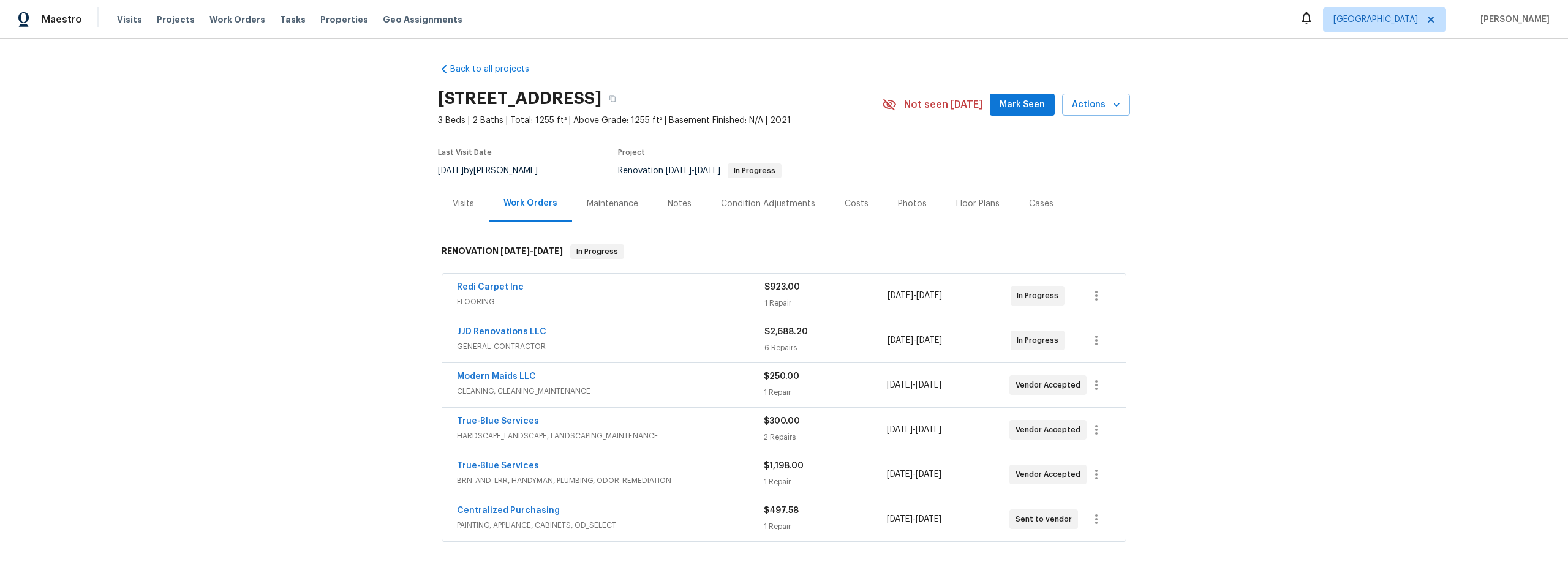
click at [667, 203] on div "Notes" at bounding box center [680, 204] width 24 height 12
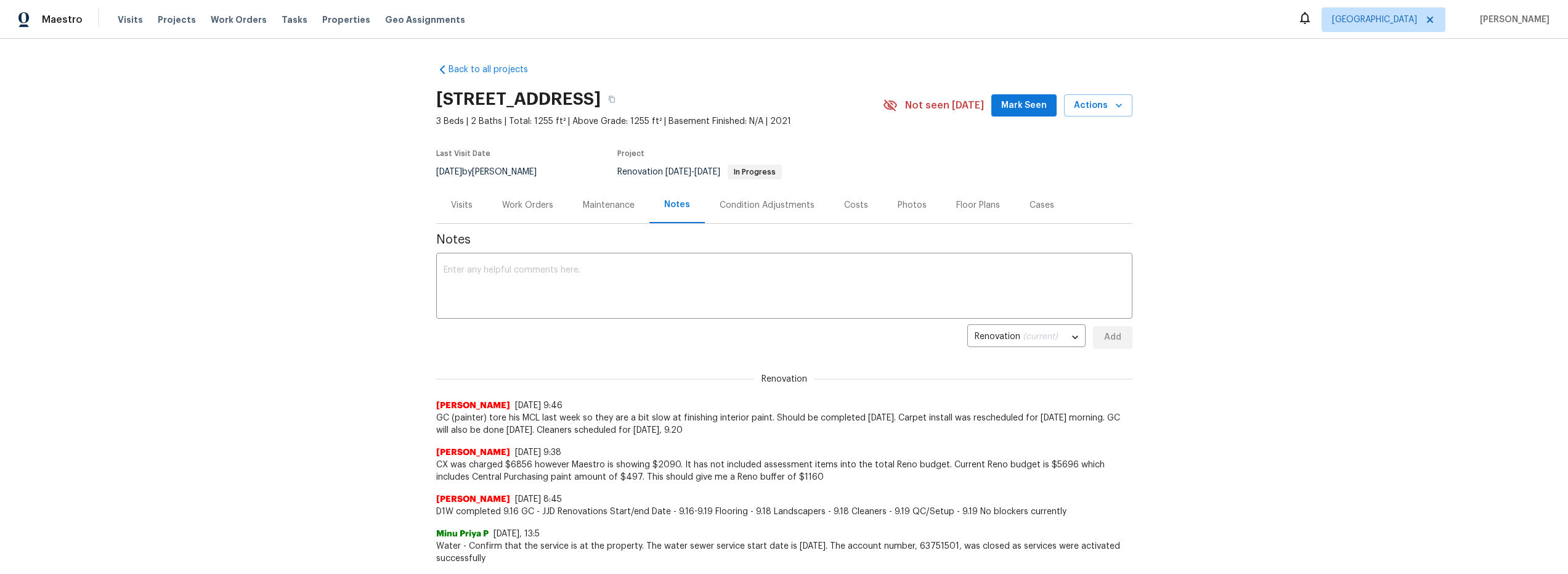
click at [846, 208] on div "Costs" at bounding box center [856, 205] width 24 height 12
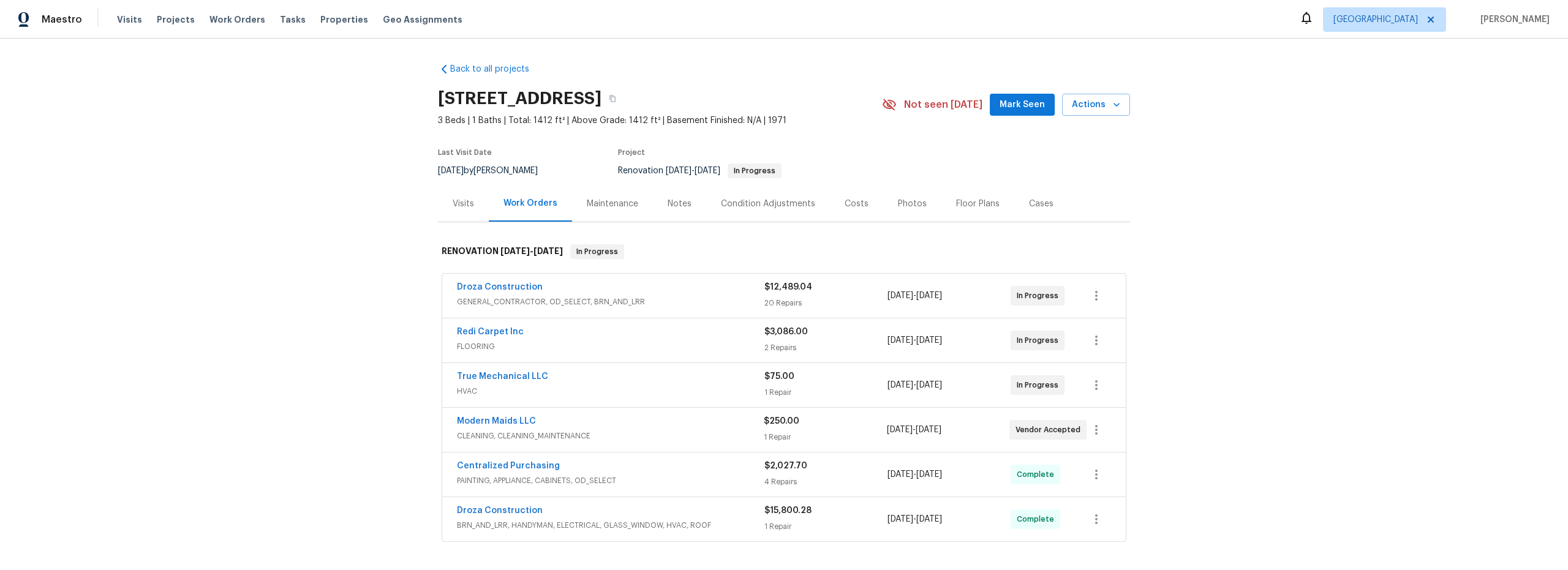
click at [669, 200] on div "Notes" at bounding box center [680, 204] width 24 height 12
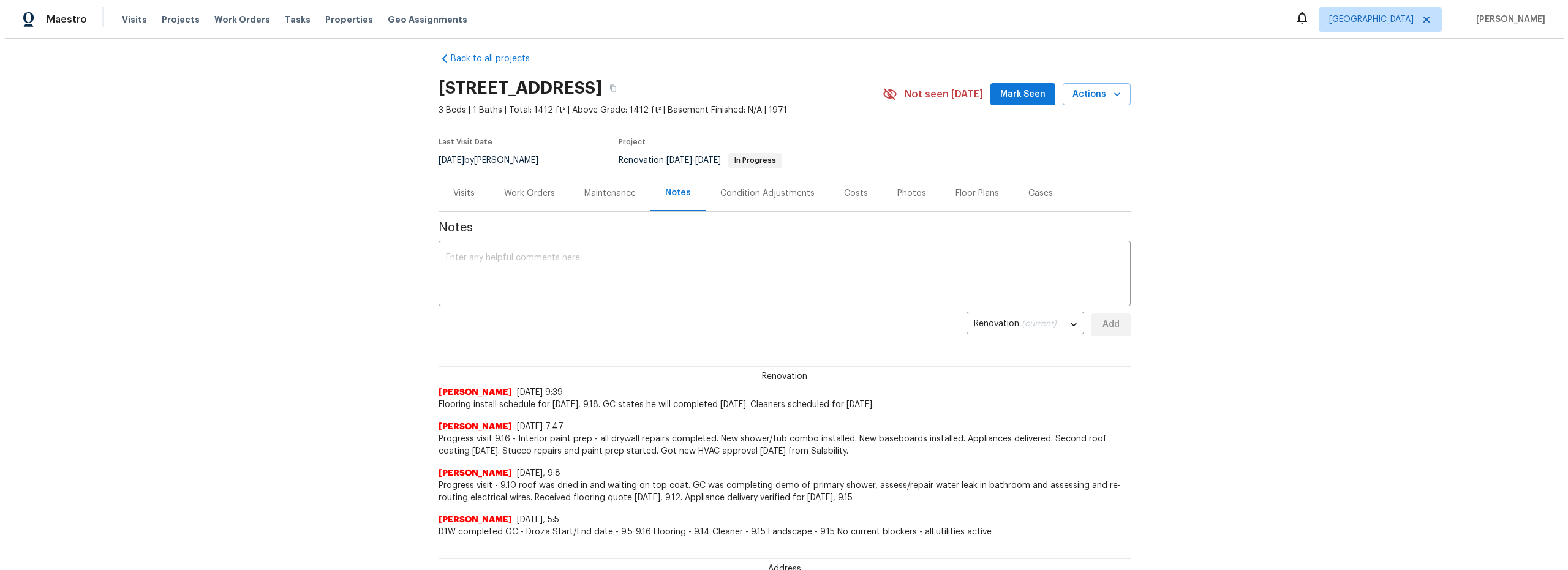
scroll to position [12, 0]
click at [540, 194] on div "Work Orders" at bounding box center [524, 191] width 51 height 12
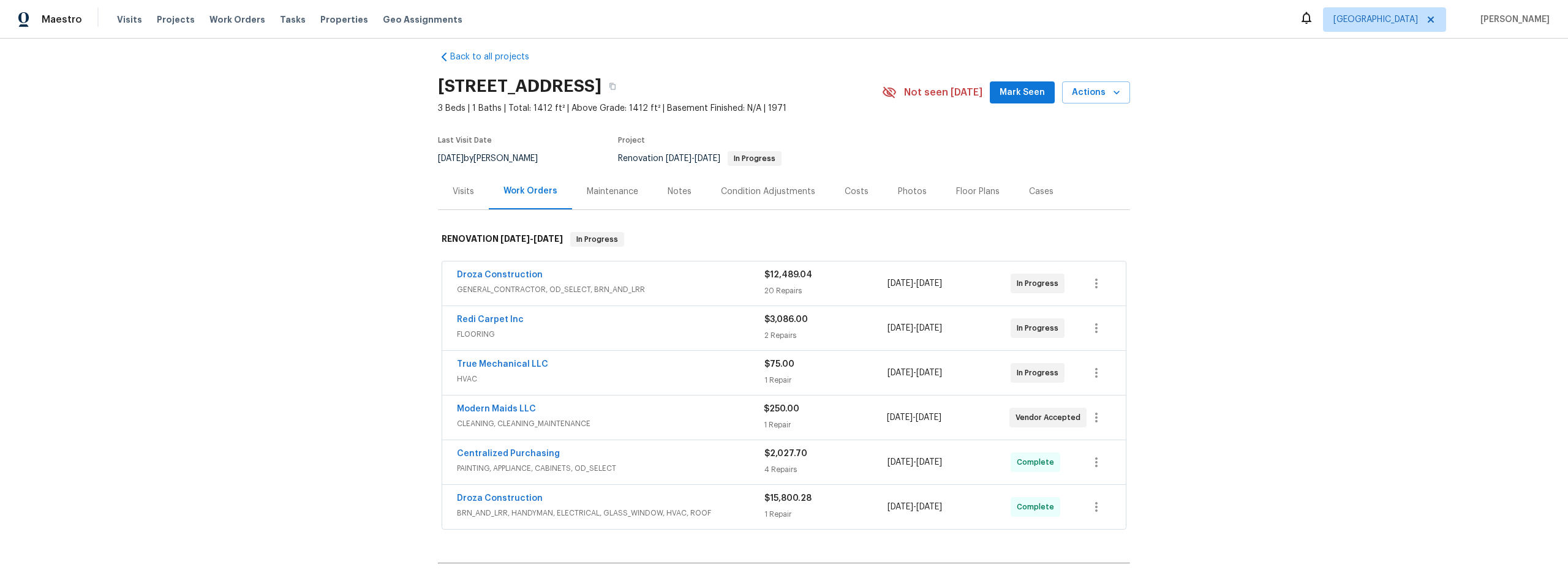
click at [609, 379] on span "HVAC" at bounding box center [611, 378] width 307 height 12
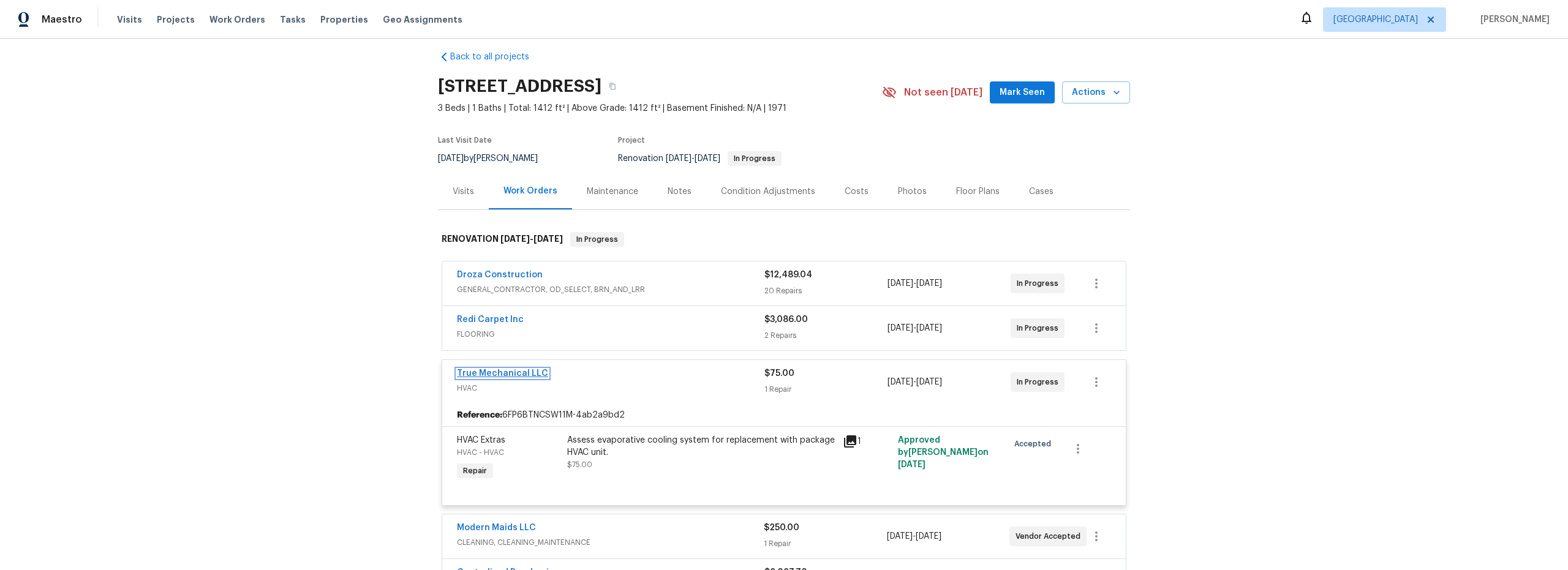
click at [512, 375] on link "True Mechanical LLC" at bounding box center [502, 374] width 91 height 9
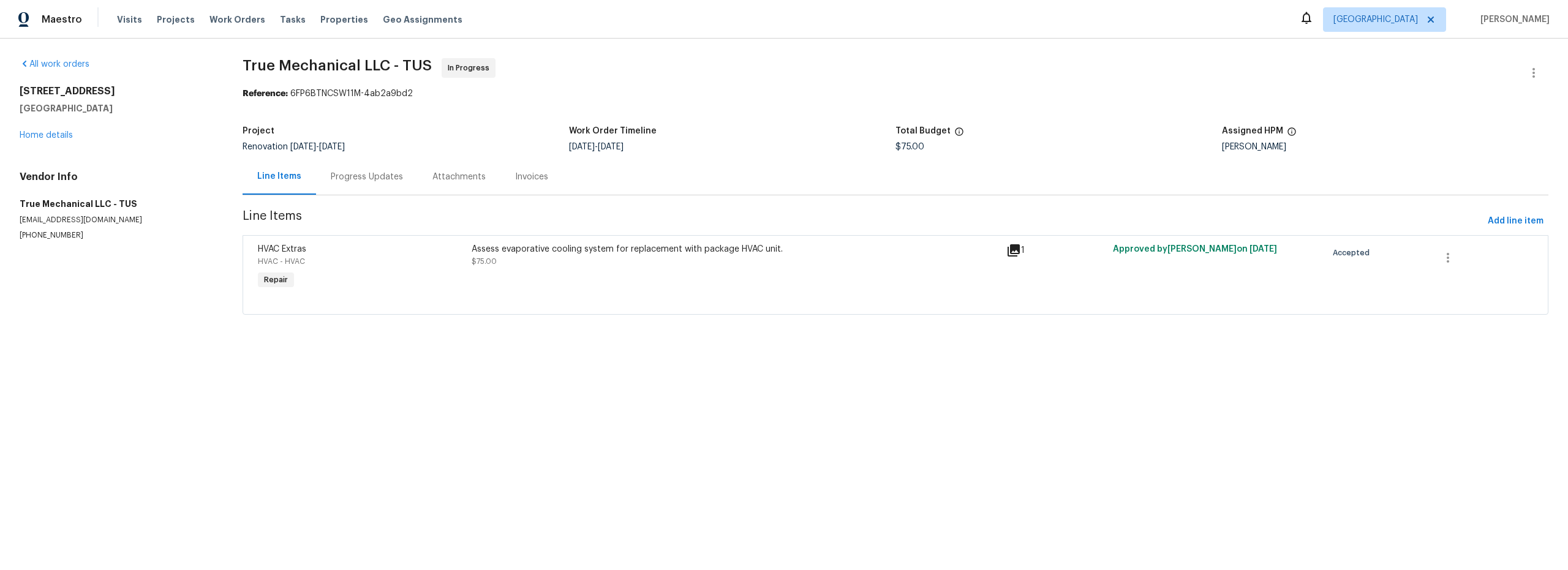
click at [367, 184] on div "Progress Updates" at bounding box center [367, 176] width 102 height 36
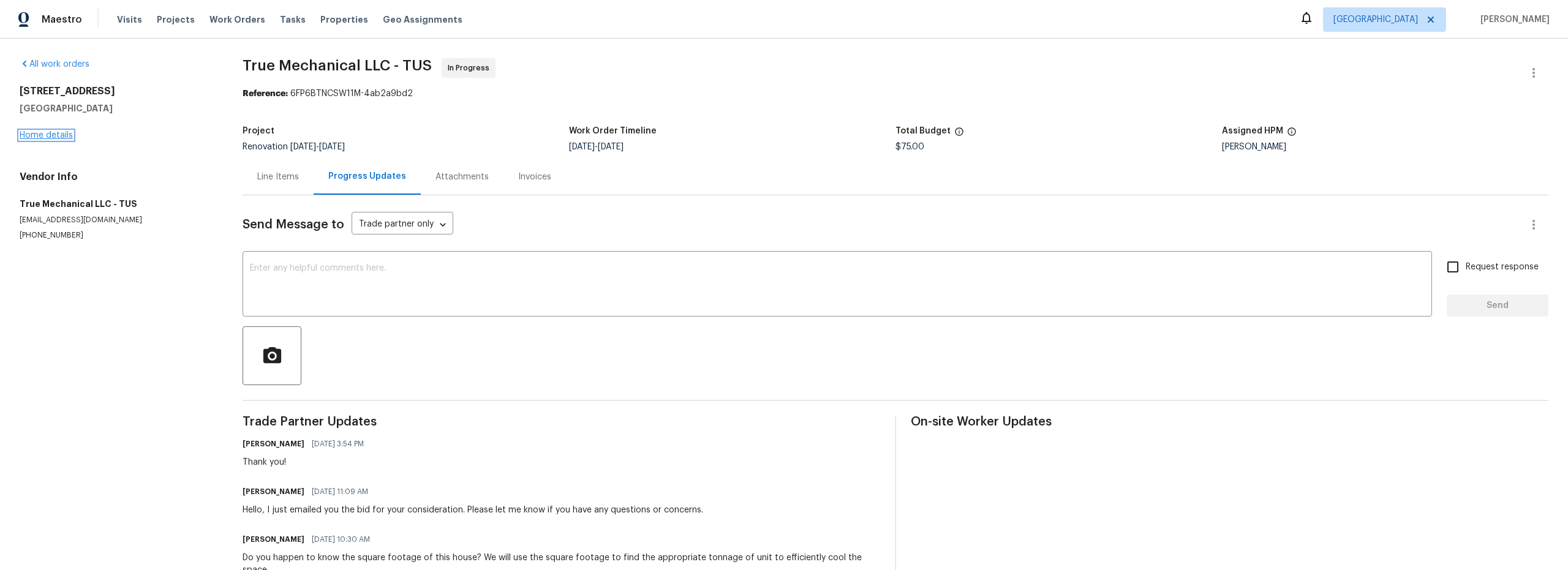
click at [34, 135] on link "Home details" at bounding box center [46, 135] width 53 height 9
